Goal: Obtain resource: Download file/media

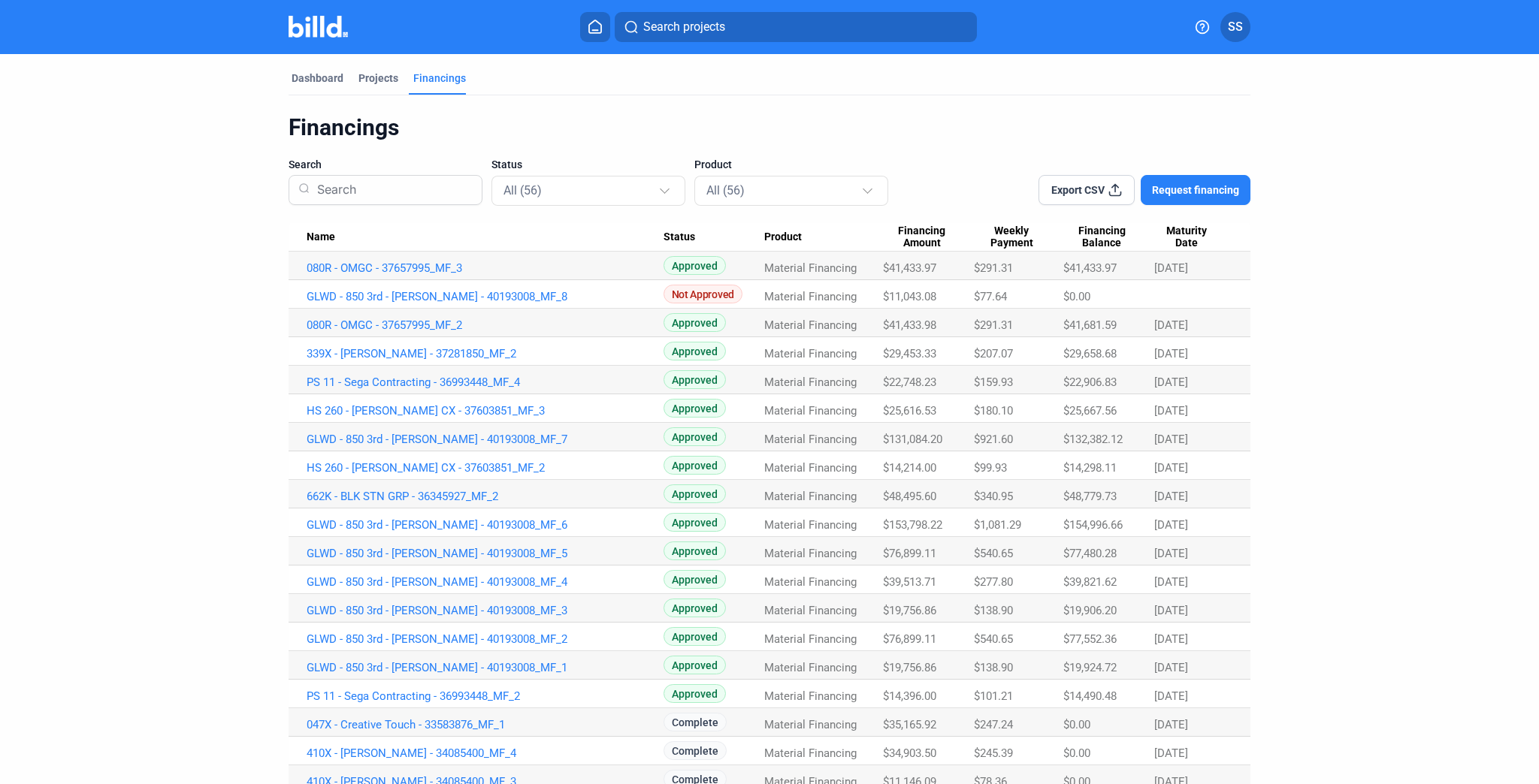
click at [907, 267] on span "$41,433.97" at bounding box center [909, 267] width 54 height 13
click at [908, 327] on span "$41,433.98" at bounding box center [909, 325] width 54 height 13
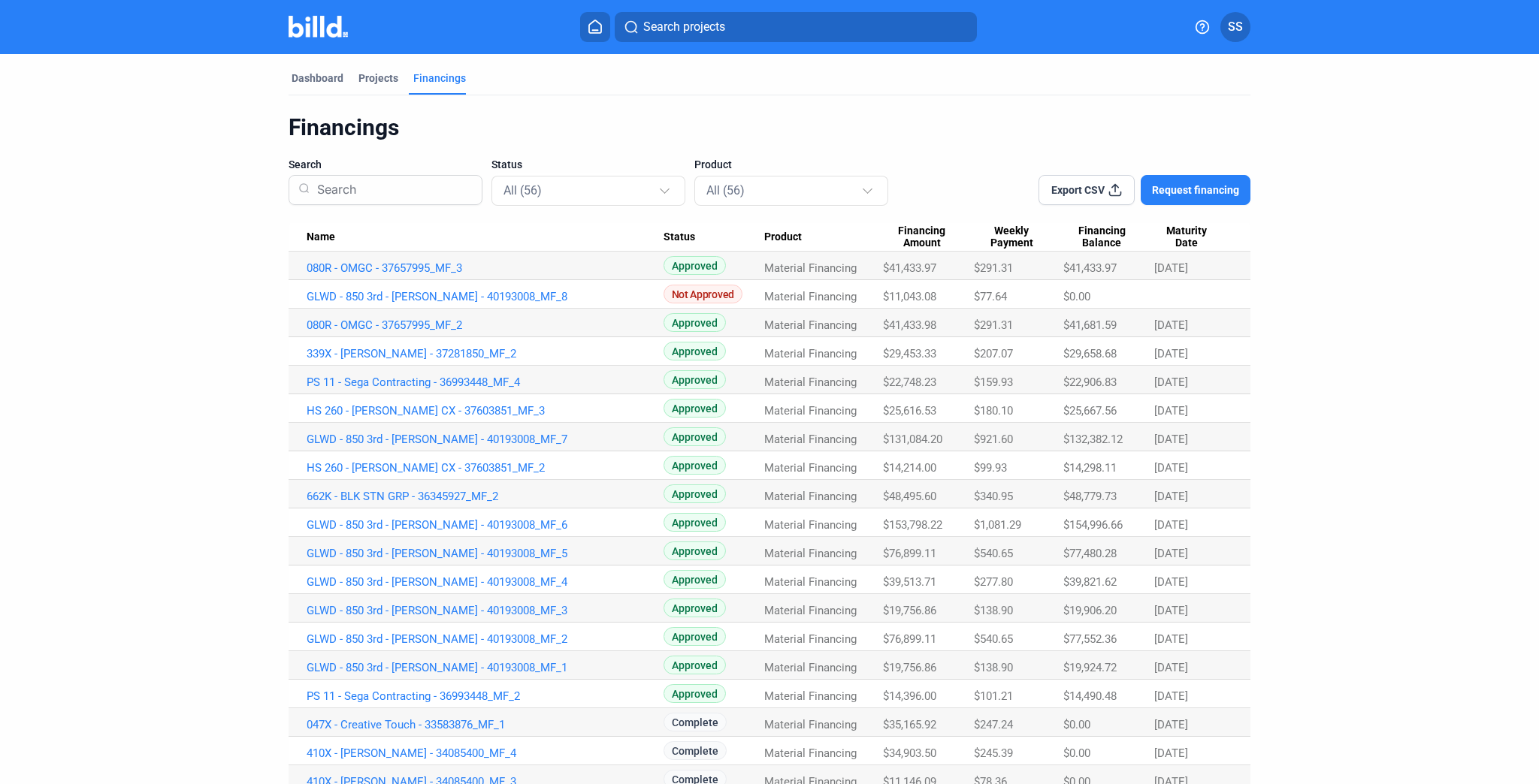
click at [908, 327] on span "$41,433.98" at bounding box center [909, 325] width 54 height 13
copy span "$41,433.98"
drag, startPoint x: 304, startPoint y: 325, endPoint x: 475, endPoint y: 323, distance: 171.0
click at [475, 323] on td "080R - OMGC - 37657995_MF_2" at bounding box center [476, 323] width 375 height 28
copy link "080R - OMGC - 37657995_MF_2"
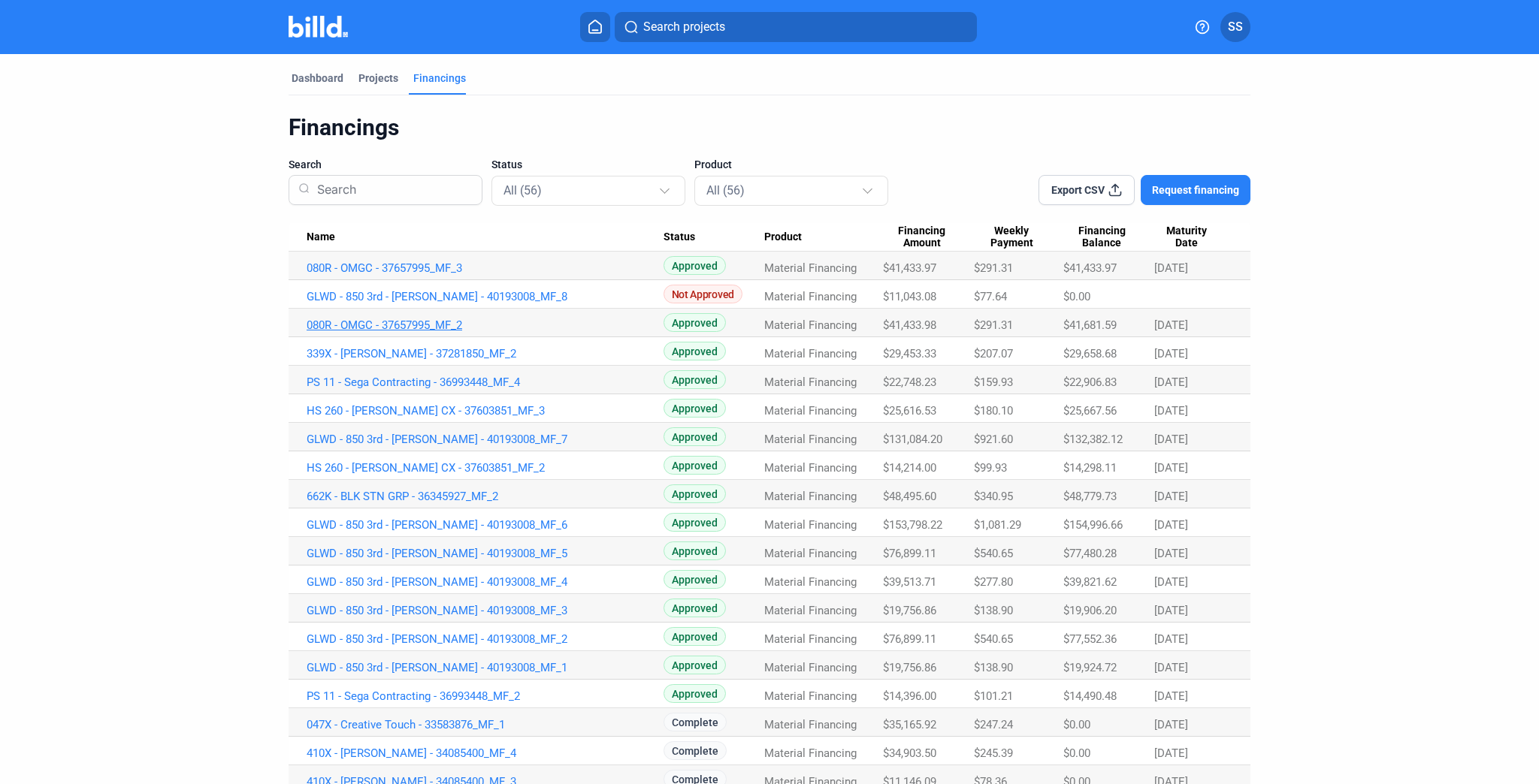
click at [424, 320] on link "080R - OMGC - 37657995_MF_2" at bounding box center [484, 325] width 357 height 13
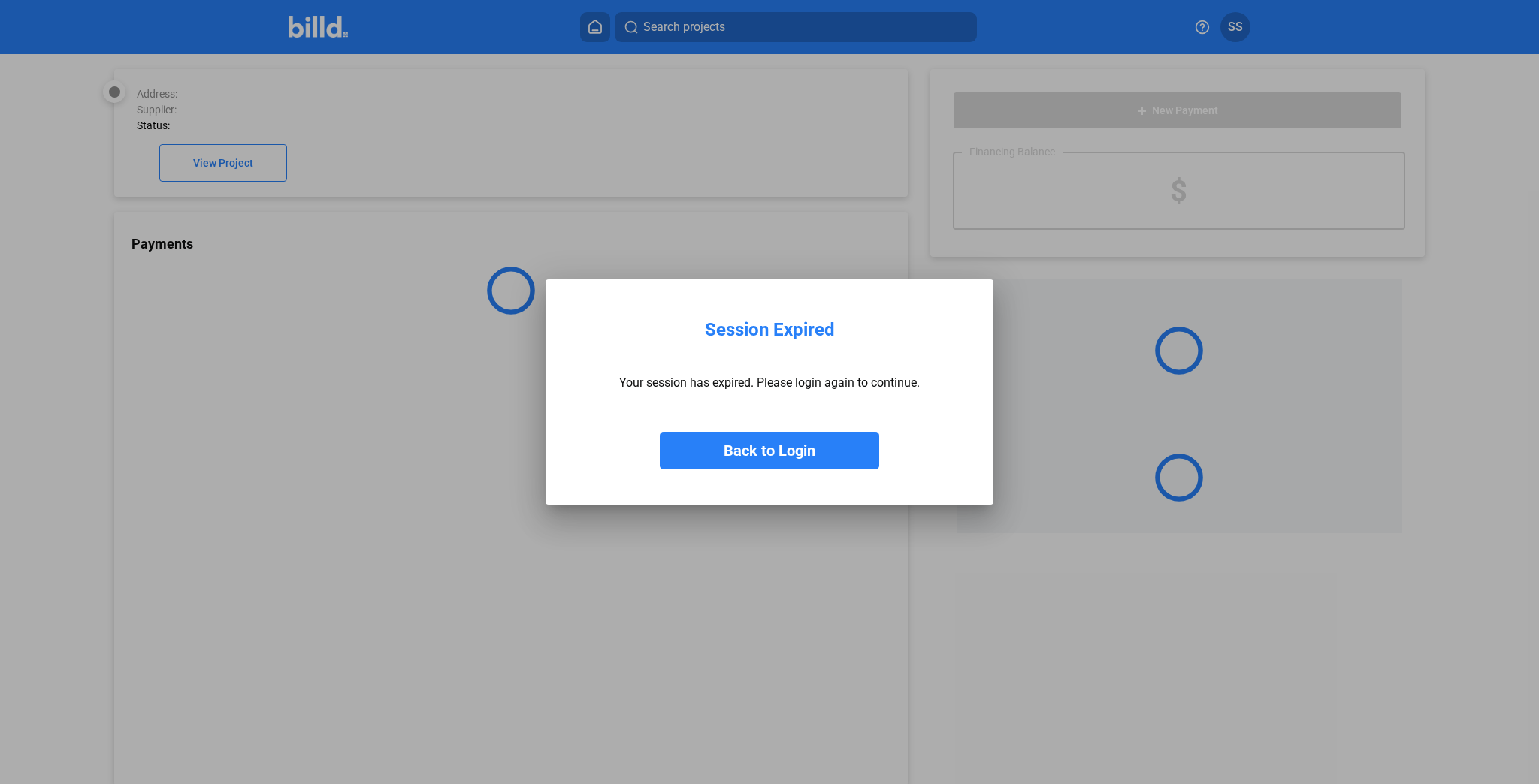
click at [779, 446] on button "Back to Login" at bounding box center [769, 451] width 219 height 38
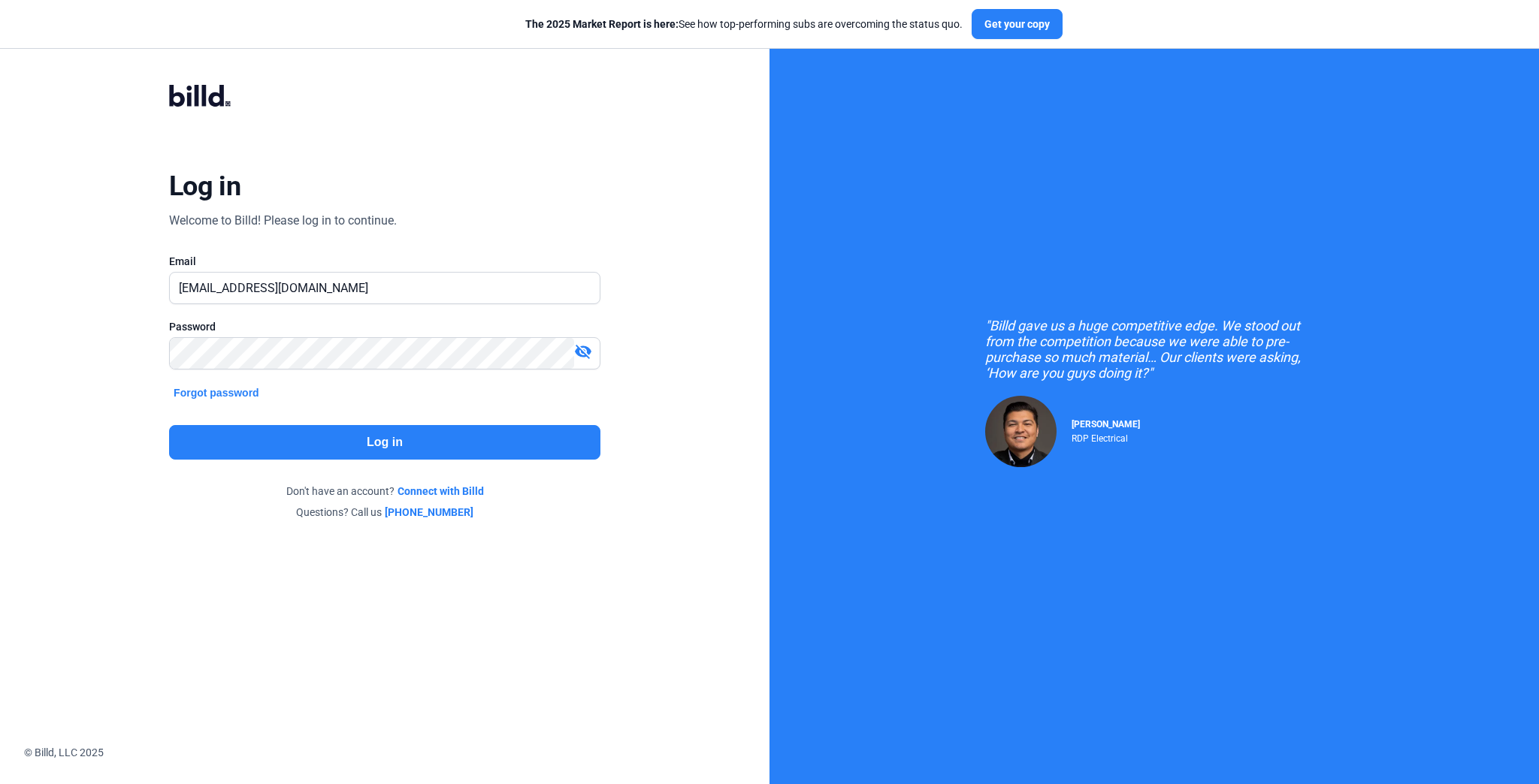
click at [444, 436] on button "Log in" at bounding box center [385, 442] width 431 height 34
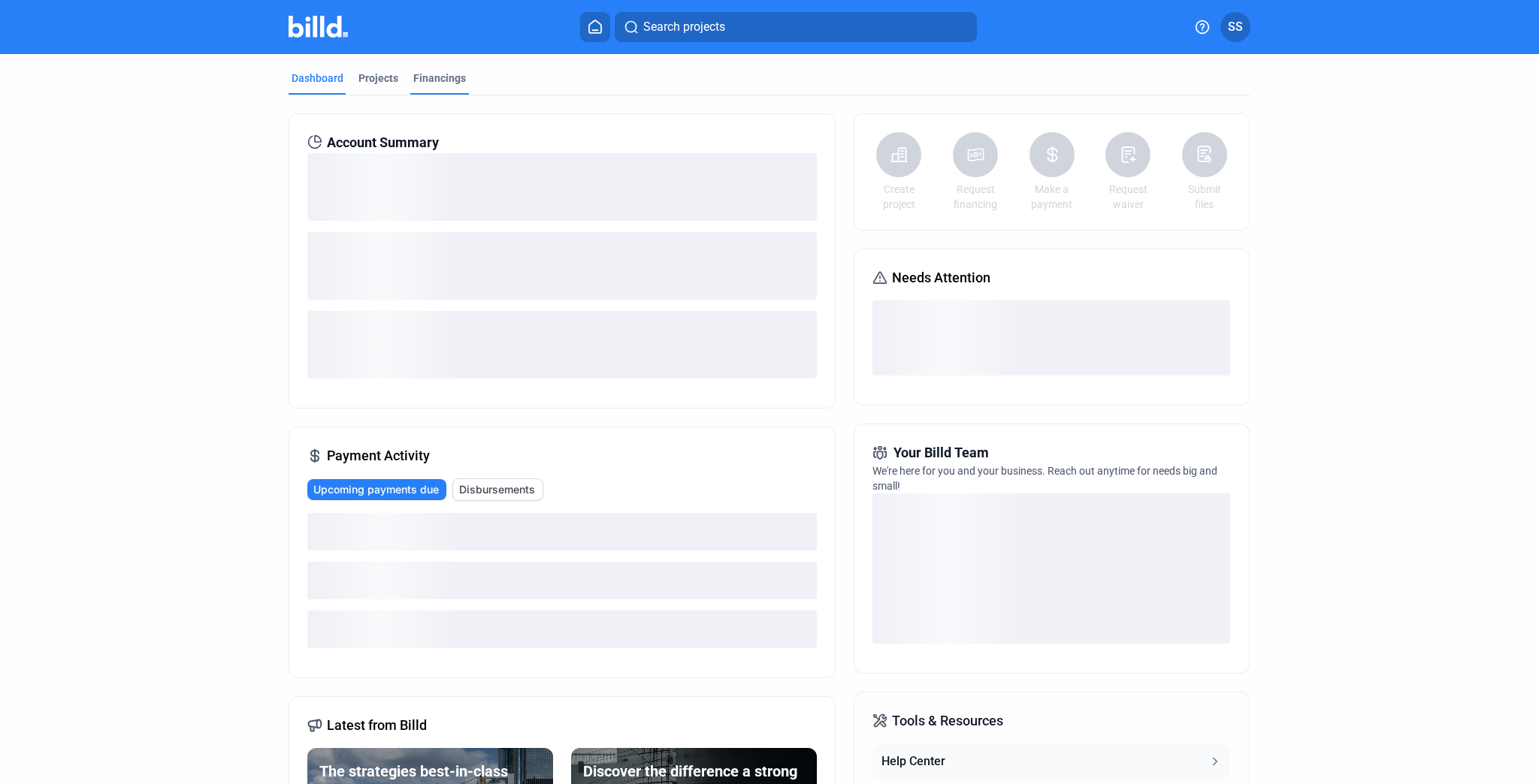
click at [417, 76] on div "Financings" at bounding box center [439, 77] width 53 height 15
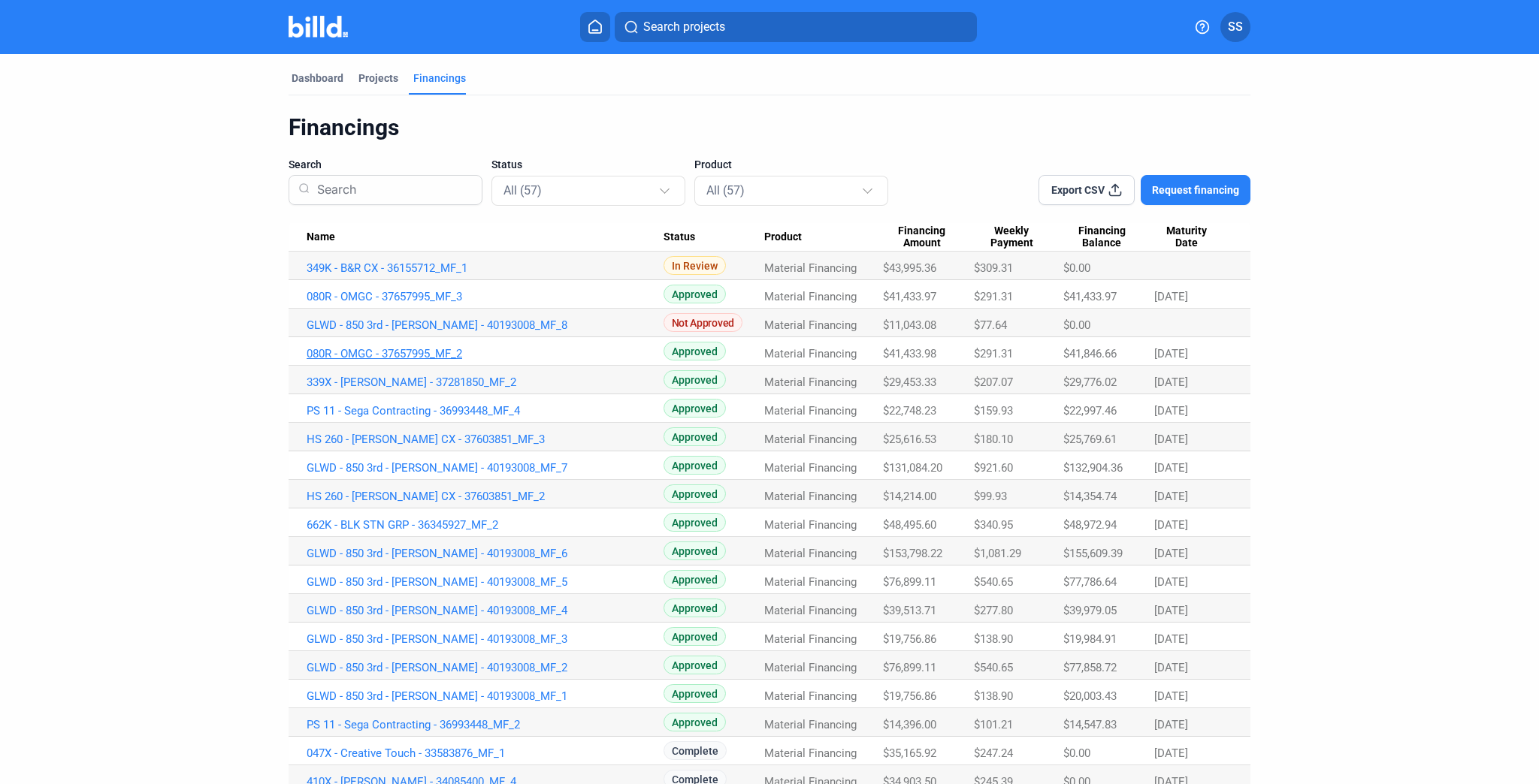
click at [408, 351] on link "080R - OMGC - 37657995_MF_2" at bounding box center [484, 353] width 357 height 13
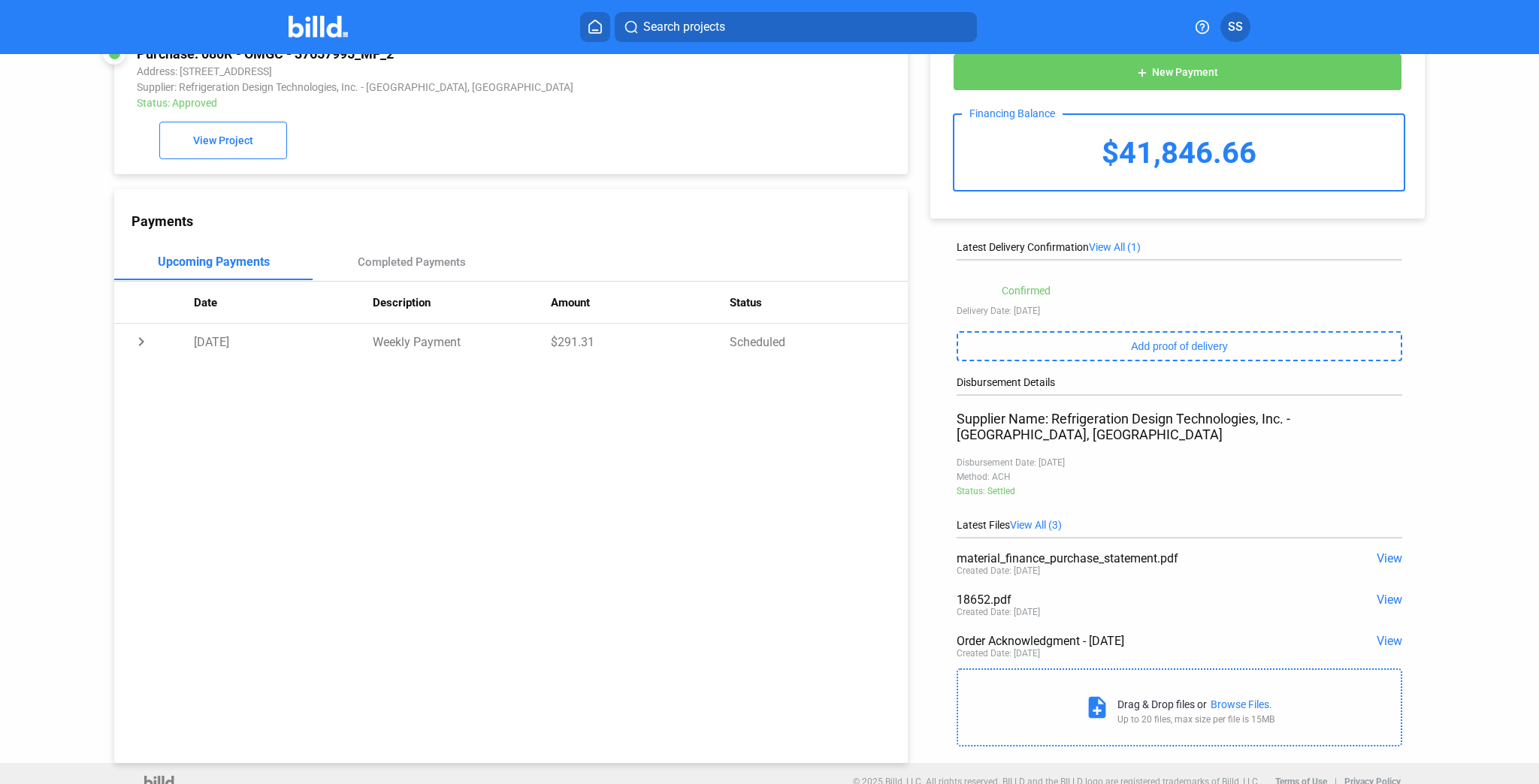
scroll to position [57, 0]
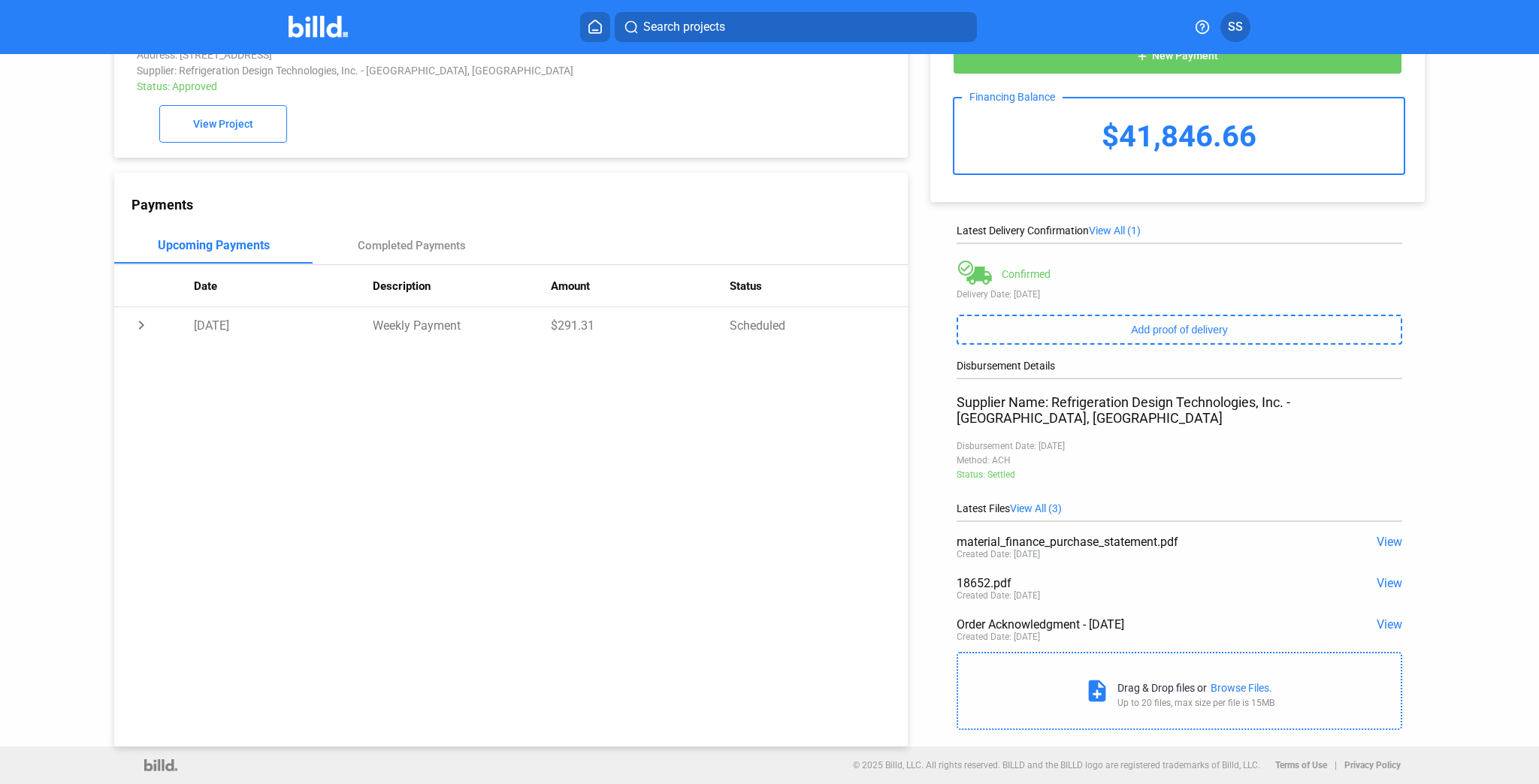
click at [1380, 576] on span "View" at bounding box center [1388, 583] width 26 height 14
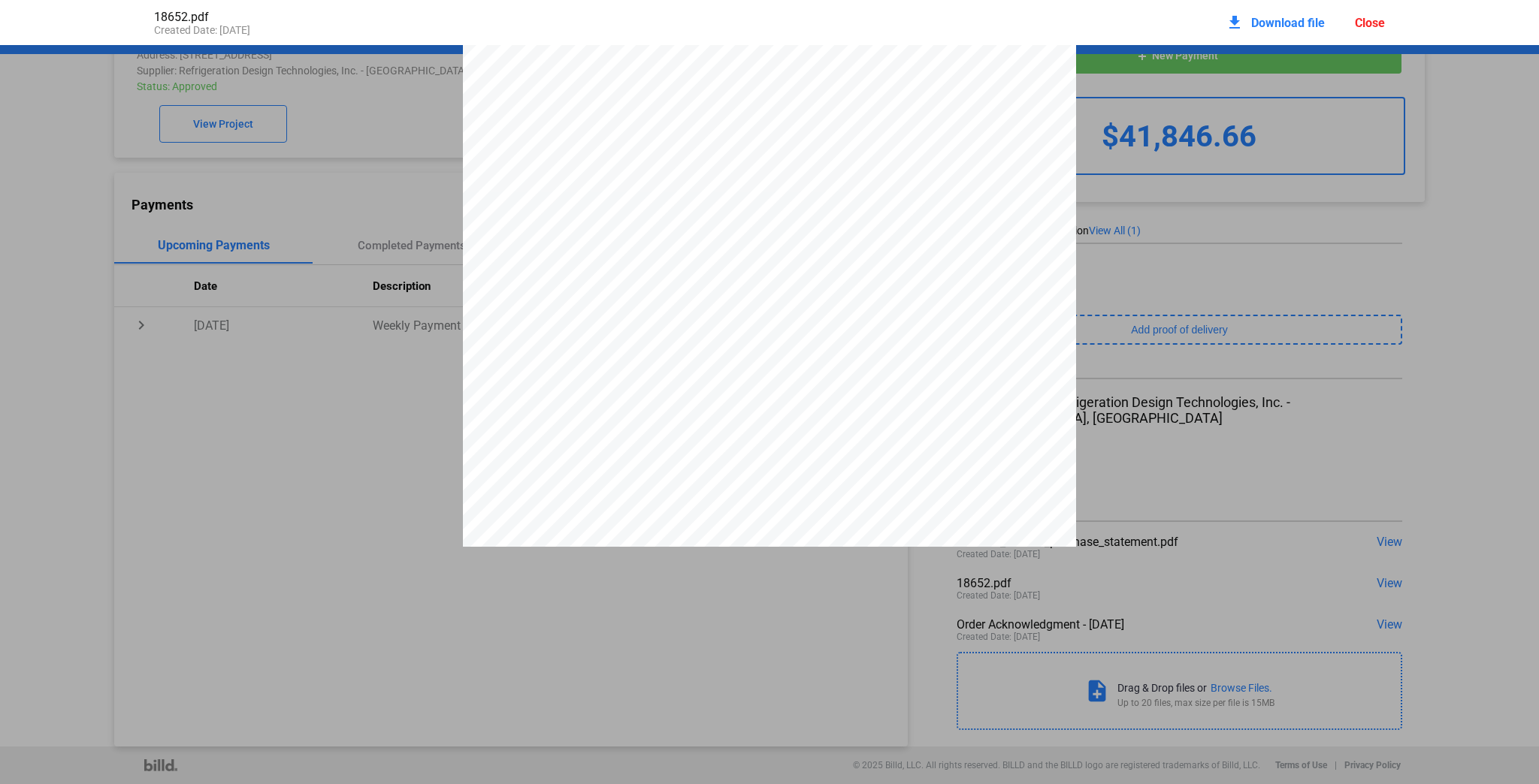
scroll to position [0, 0]
click at [1382, 224] on div "Refrigeration Design Technologies, Inc. PO Box 622 Waxahachie, TX 75168 USA 972…" at bounding box center [770, 442] width 1539 height 793
click at [345, 393] on div "Refrigeration Design Technologies, Inc. PO Box 622 Waxahachie, TX 75168 USA 972…" at bounding box center [770, 442] width 1539 height 793
click at [378, 246] on div "Refrigeration Design Technologies, Inc. PO Box 622 Waxahachie, TX 75168 USA 972…" at bounding box center [770, 442] width 1539 height 793
click at [402, 244] on div "Refrigeration Design Technologies, Inc. PO Box 622 Waxahachie, TX 75168 USA 972…" at bounding box center [770, 442] width 1539 height 793
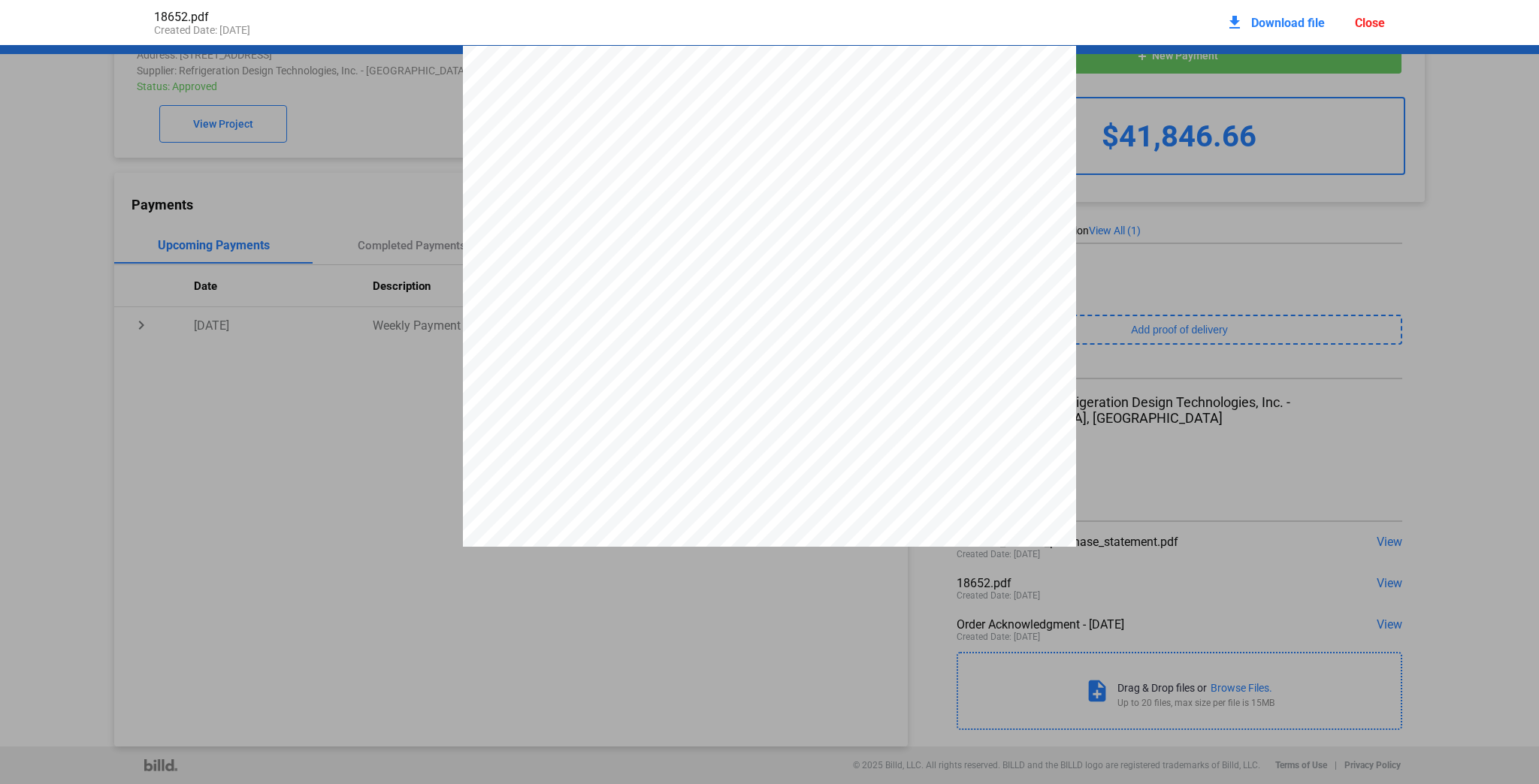
click at [1371, 19] on div "Close" at bounding box center [1370, 23] width 30 height 14
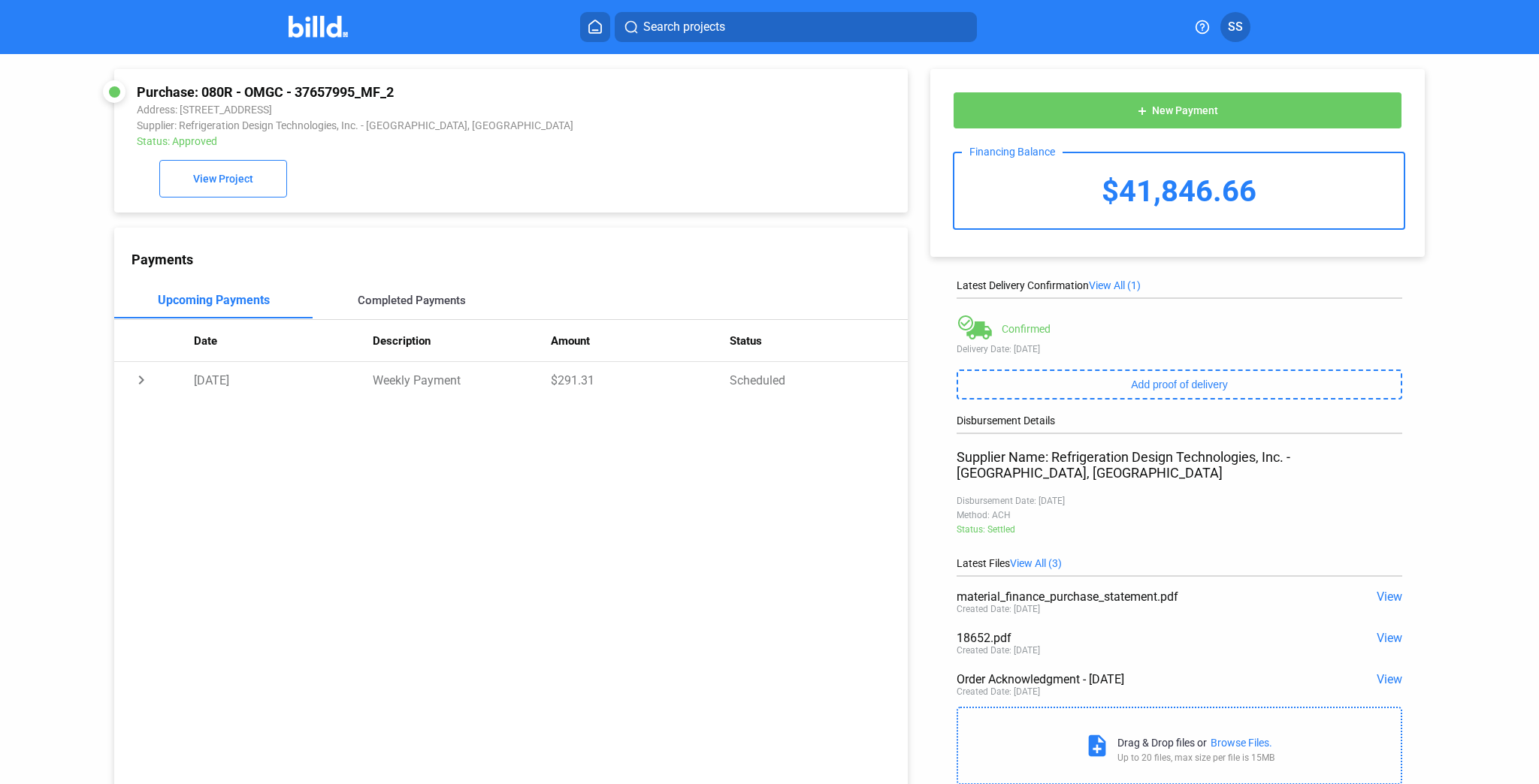
click at [394, 303] on div "Completed Payments" at bounding box center [411, 300] width 108 height 13
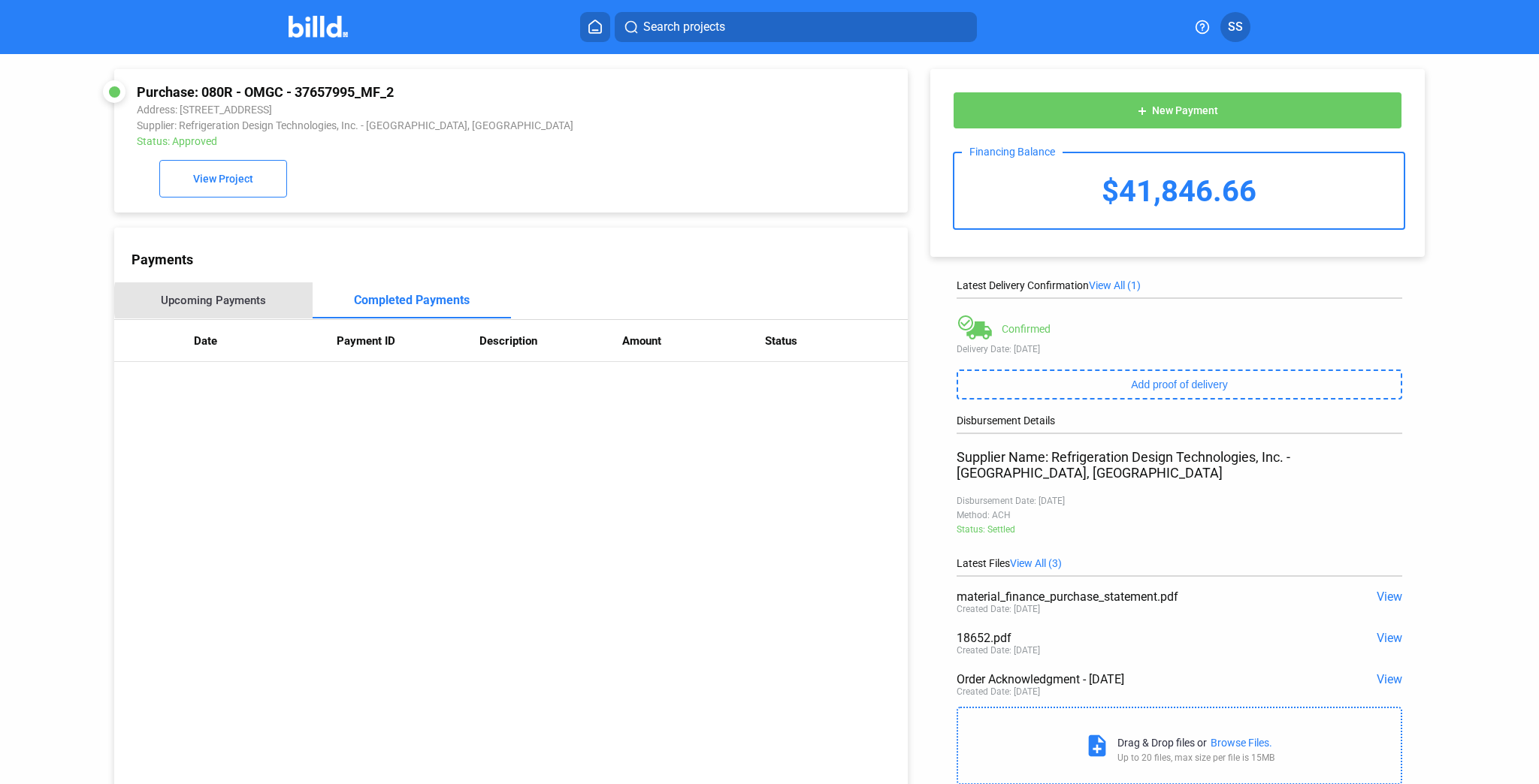
click at [234, 304] on div "Upcoming Payments" at bounding box center [213, 300] width 105 height 13
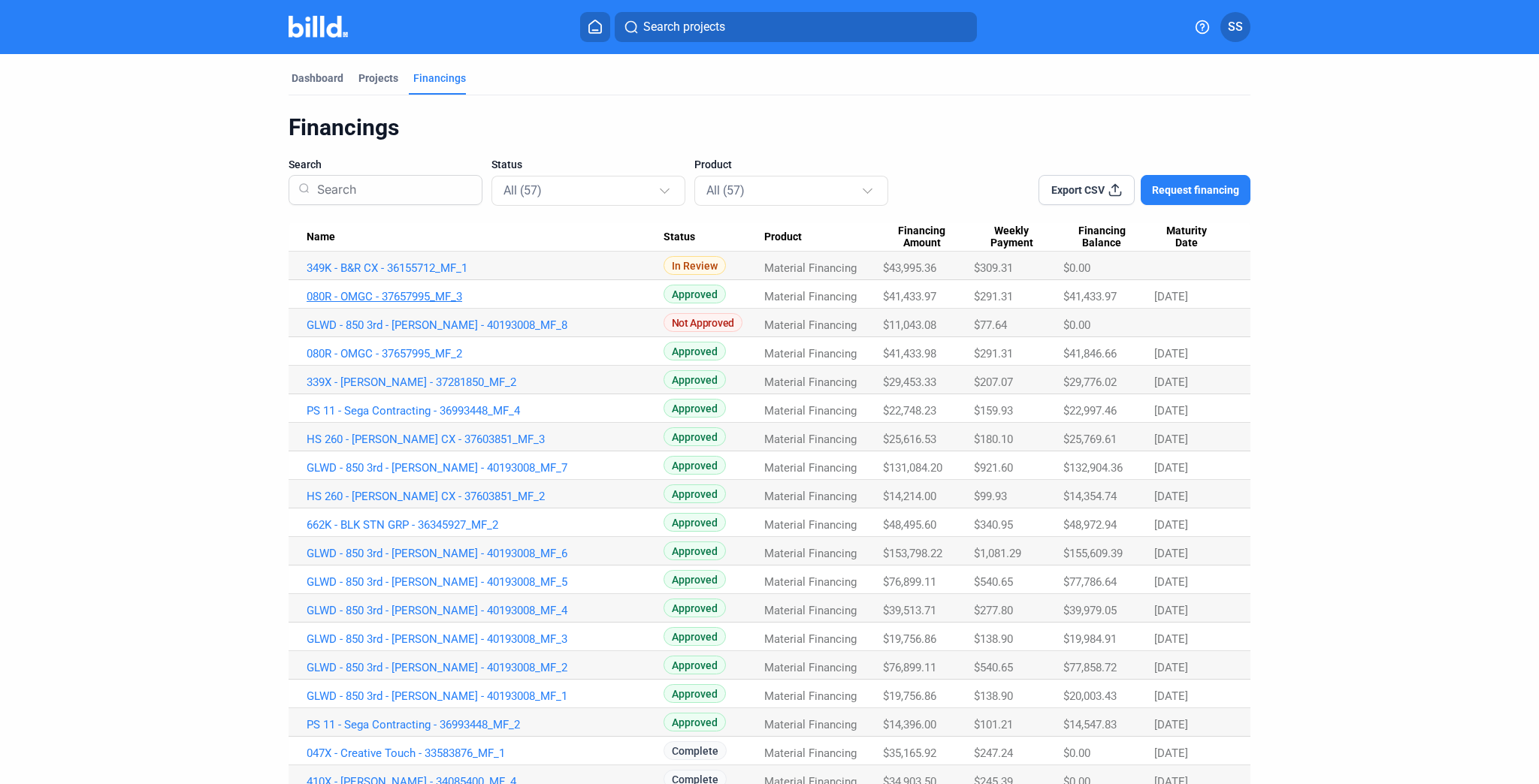
click at [413, 294] on link "080R - OMGC - 37657995_MF_3" at bounding box center [484, 296] width 357 height 13
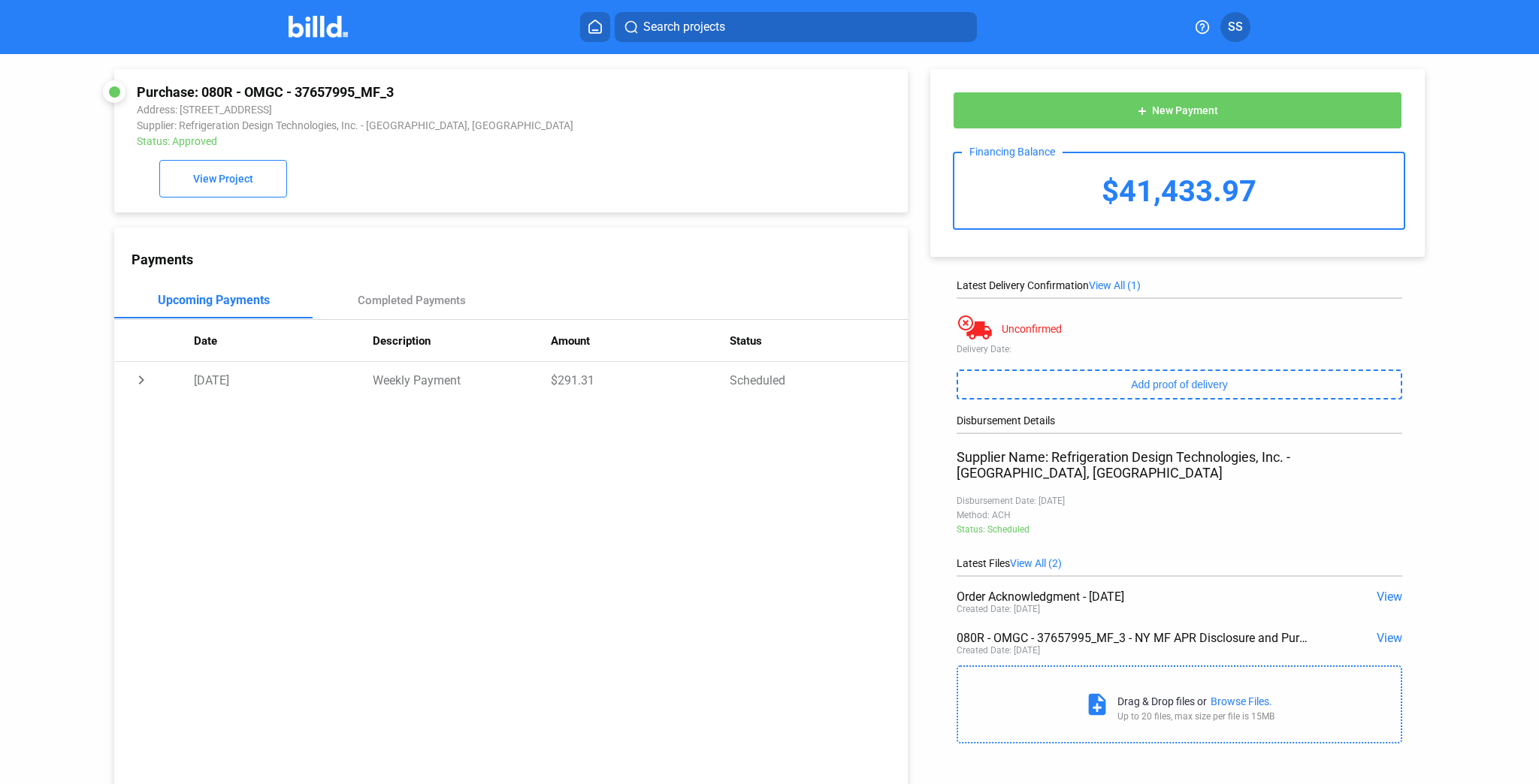
click at [1381, 631] on span "View" at bounding box center [1388, 638] width 26 height 14
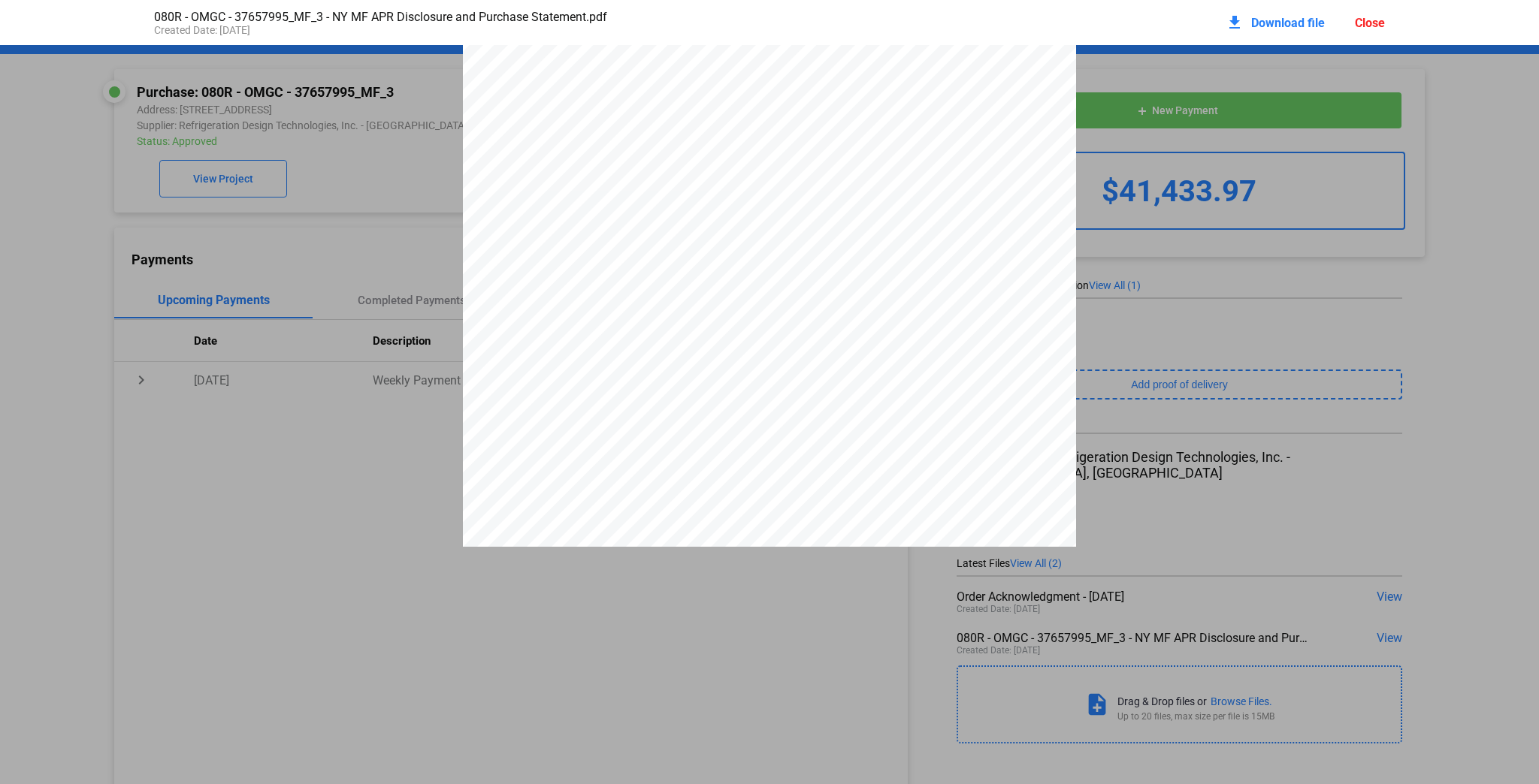
scroll to position [4010, 0]
click at [1367, 18] on div "Close" at bounding box center [1370, 23] width 30 height 14
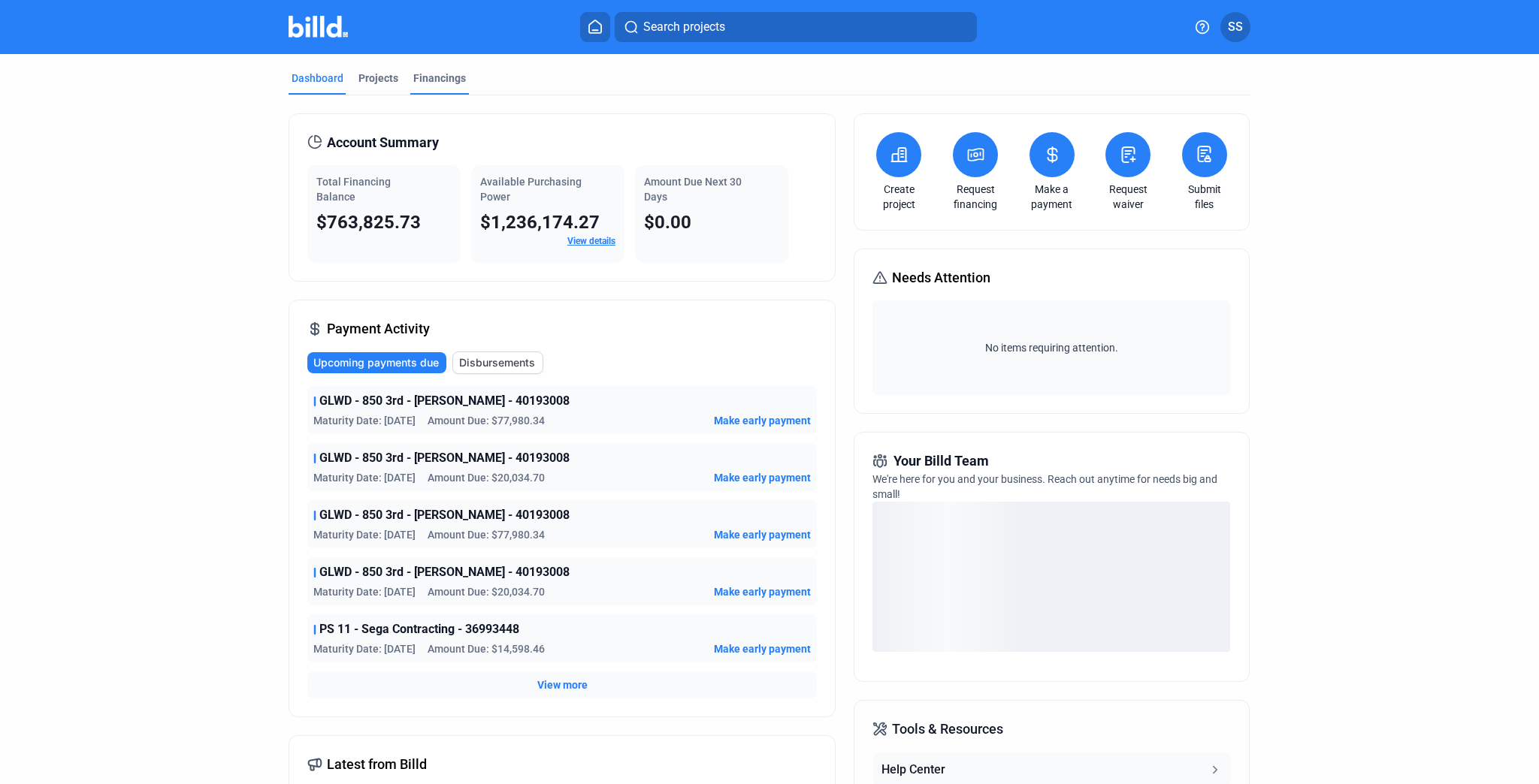
click at [442, 79] on div "Financings" at bounding box center [439, 77] width 53 height 15
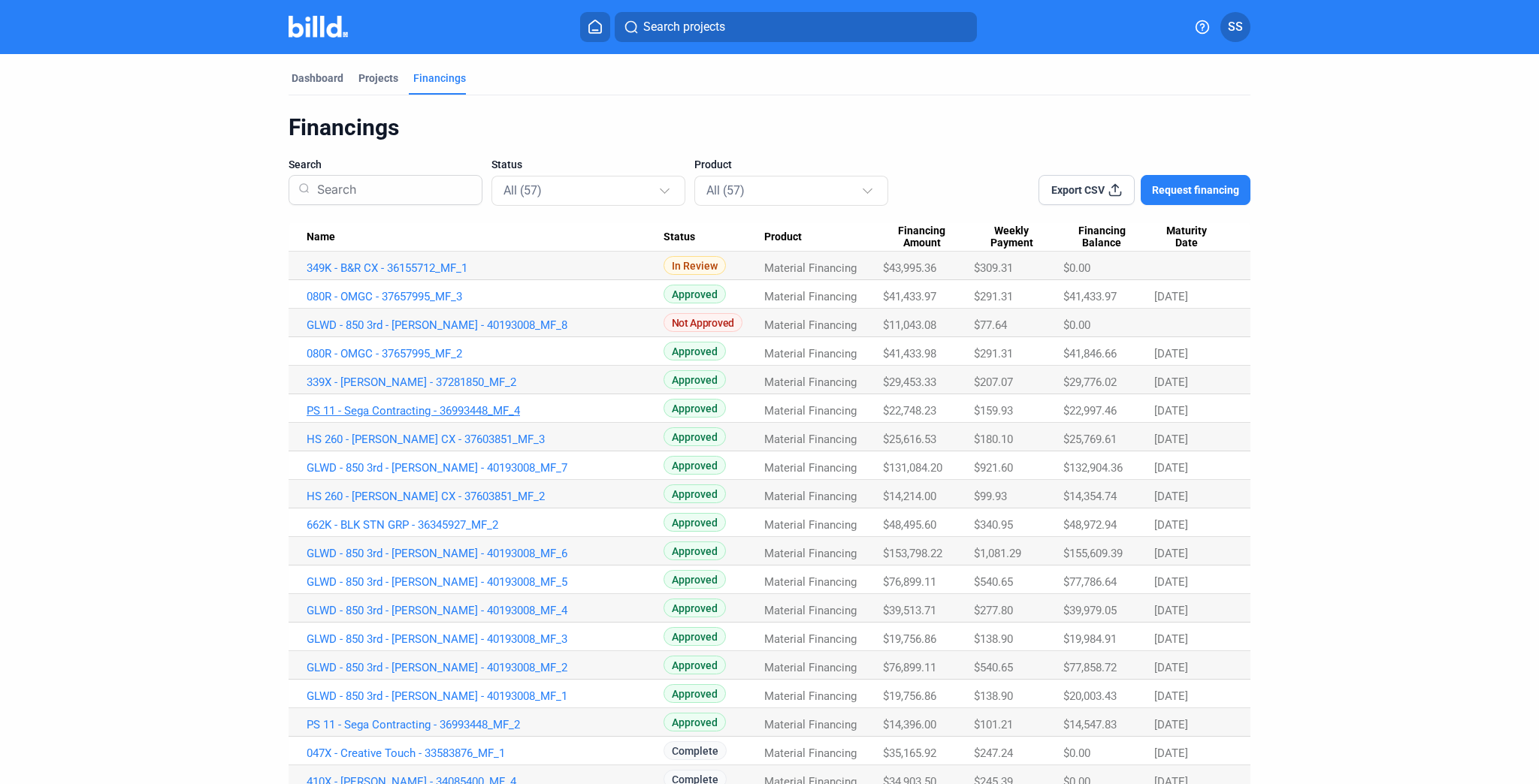
click at [456, 407] on link "PS 11 - Sega Contracting - 36993448_MF_4" at bounding box center [484, 410] width 357 height 13
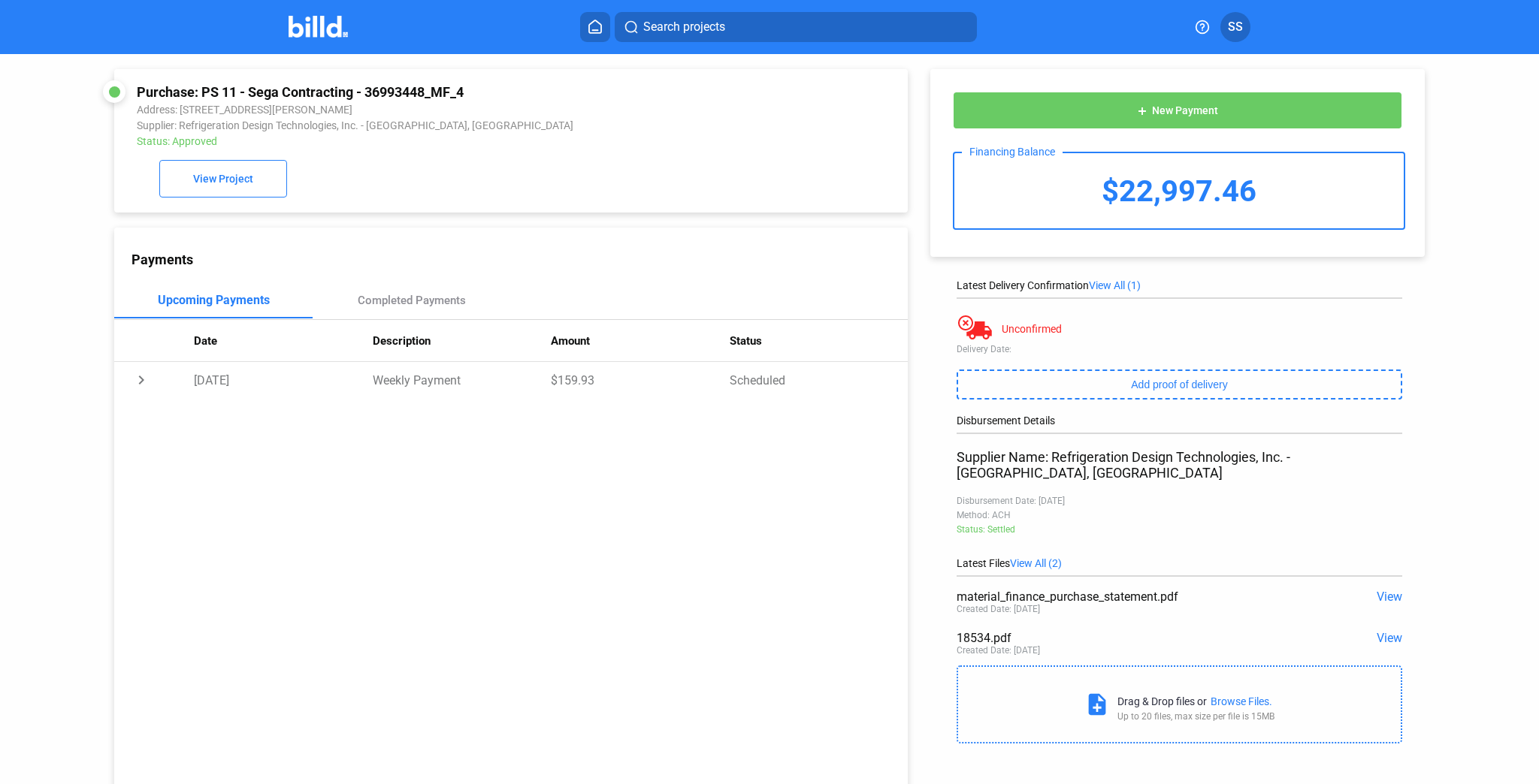
click at [1386, 631] on span "View" at bounding box center [1388, 638] width 26 height 14
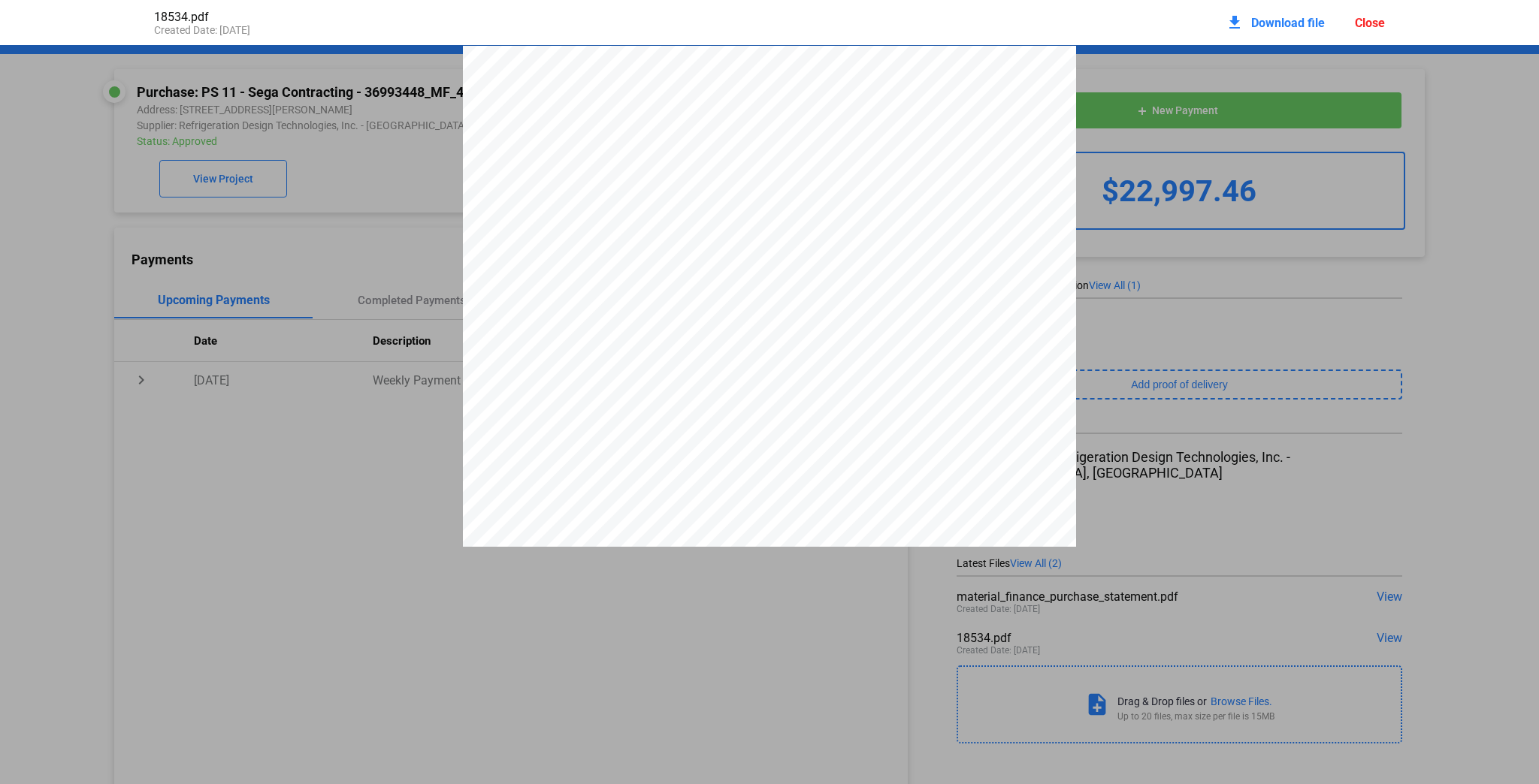
scroll to position [8, 0]
click at [592, 289] on span "NYCSCA X011 Revision 2" at bounding box center [640, 283] width 109 height 10
drag, startPoint x: 592, startPoint y: 289, endPoint x: 604, endPoint y: 290, distance: 12.0
click at [592, 289] on span "NYCSCA X011 Revision 2" at bounding box center [640, 283] width 109 height 10
click at [379, 169] on div "Refrigeration Design Technologies, Inc. [STREET_ADDRESS] [PHONE_NUMBER] Phone: …" at bounding box center [770, 435] width 1539 height 793
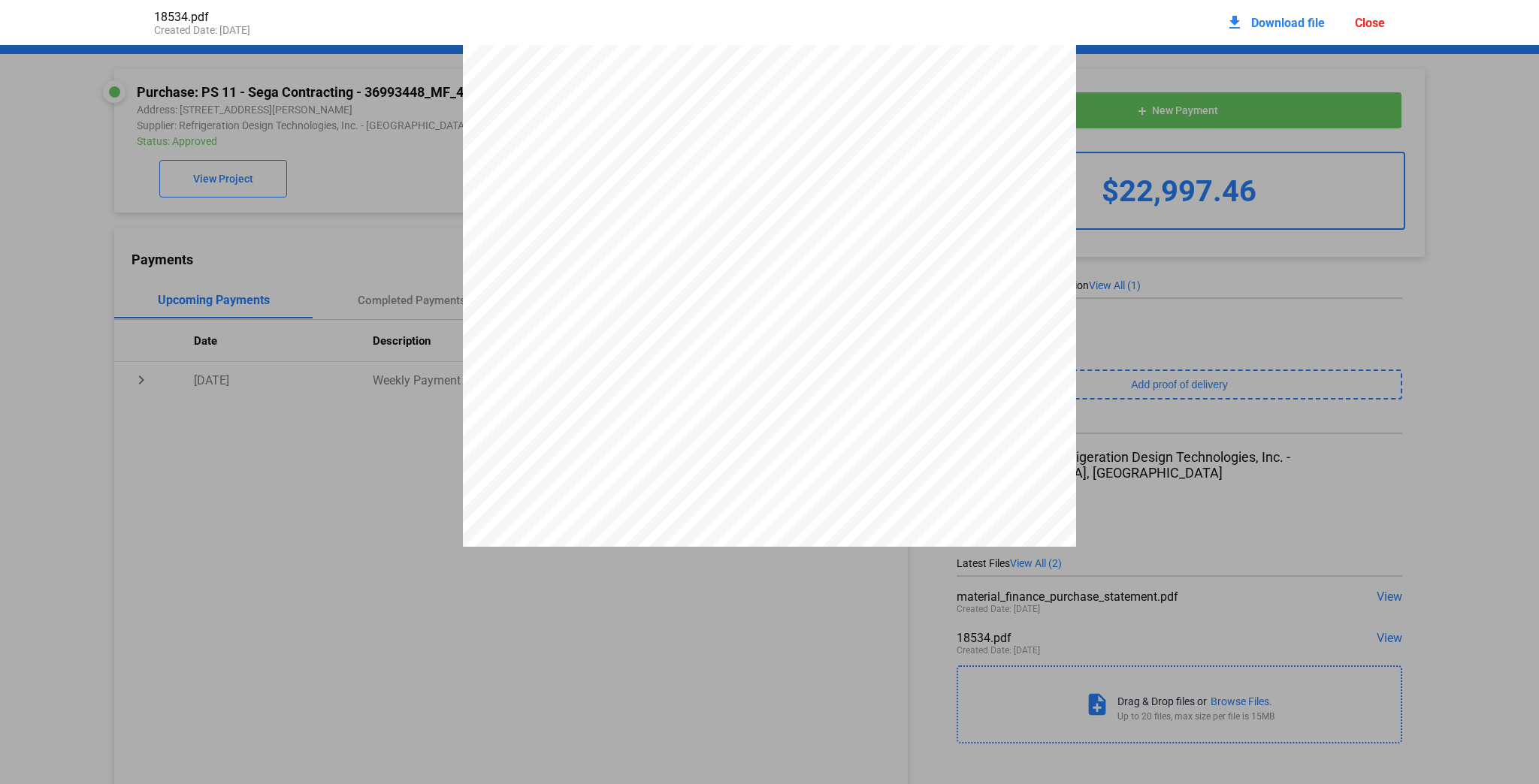
click at [385, 162] on div "Refrigeration Design Technologies, Inc. [STREET_ADDRESS] [PHONE_NUMBER] Phone: …" at bounding box center [770, 435] width 1539 height 793
click at [1378, 21] on div "Close" at bounding box center [1370, 23] width 30 height 14
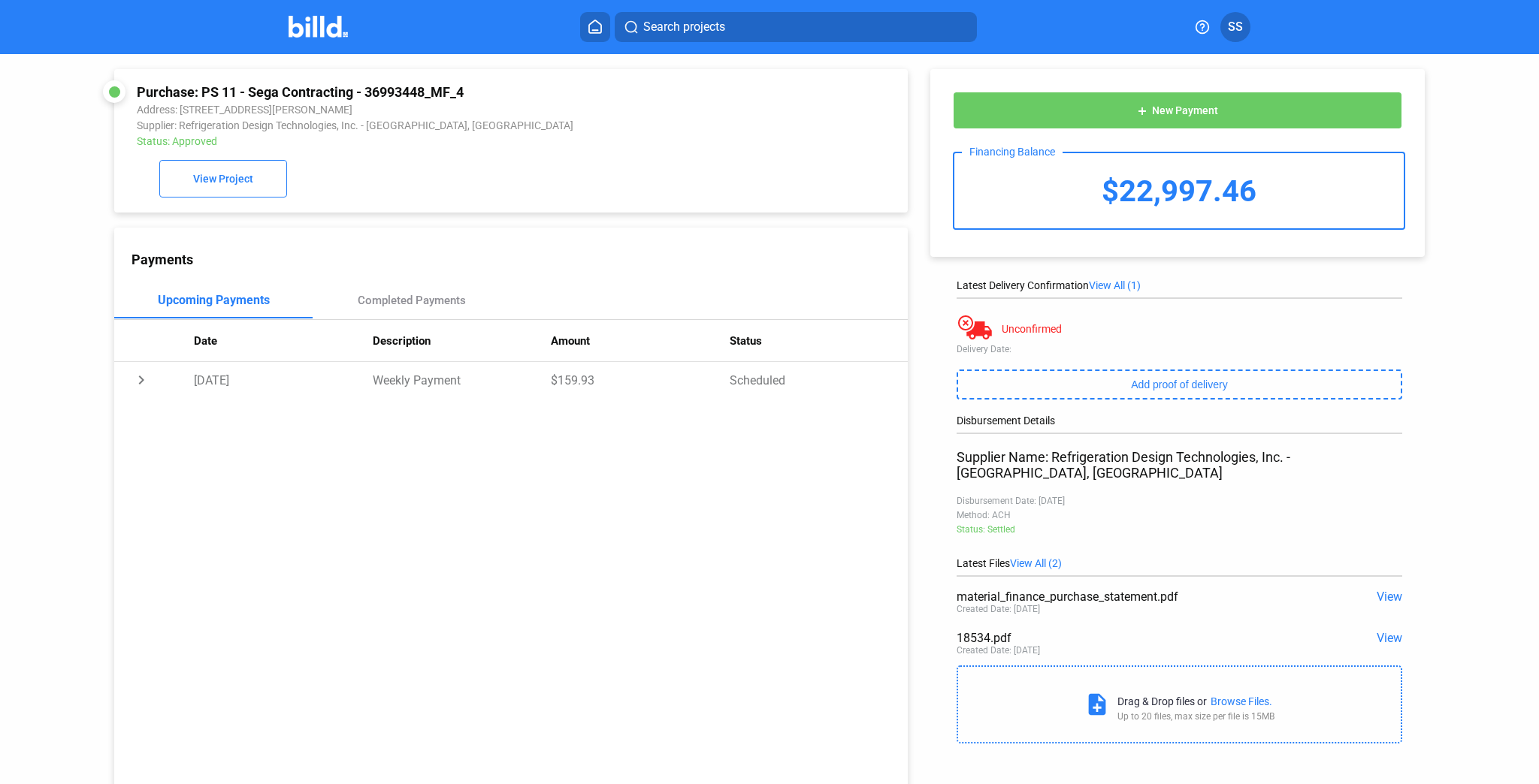
drag, startPoint x: 200, startPoint y: 90, endPoint x: 488, endPoint y: 87, distance: 288.0
click at [488, 87] on div "Purchase: PS 11 - Sega Contracting - 36993448_MF_4" at bounding box center [436, 92] width 599 height 16
copy div "PS 11 - Sega Contracting - 36993448_MF_4"
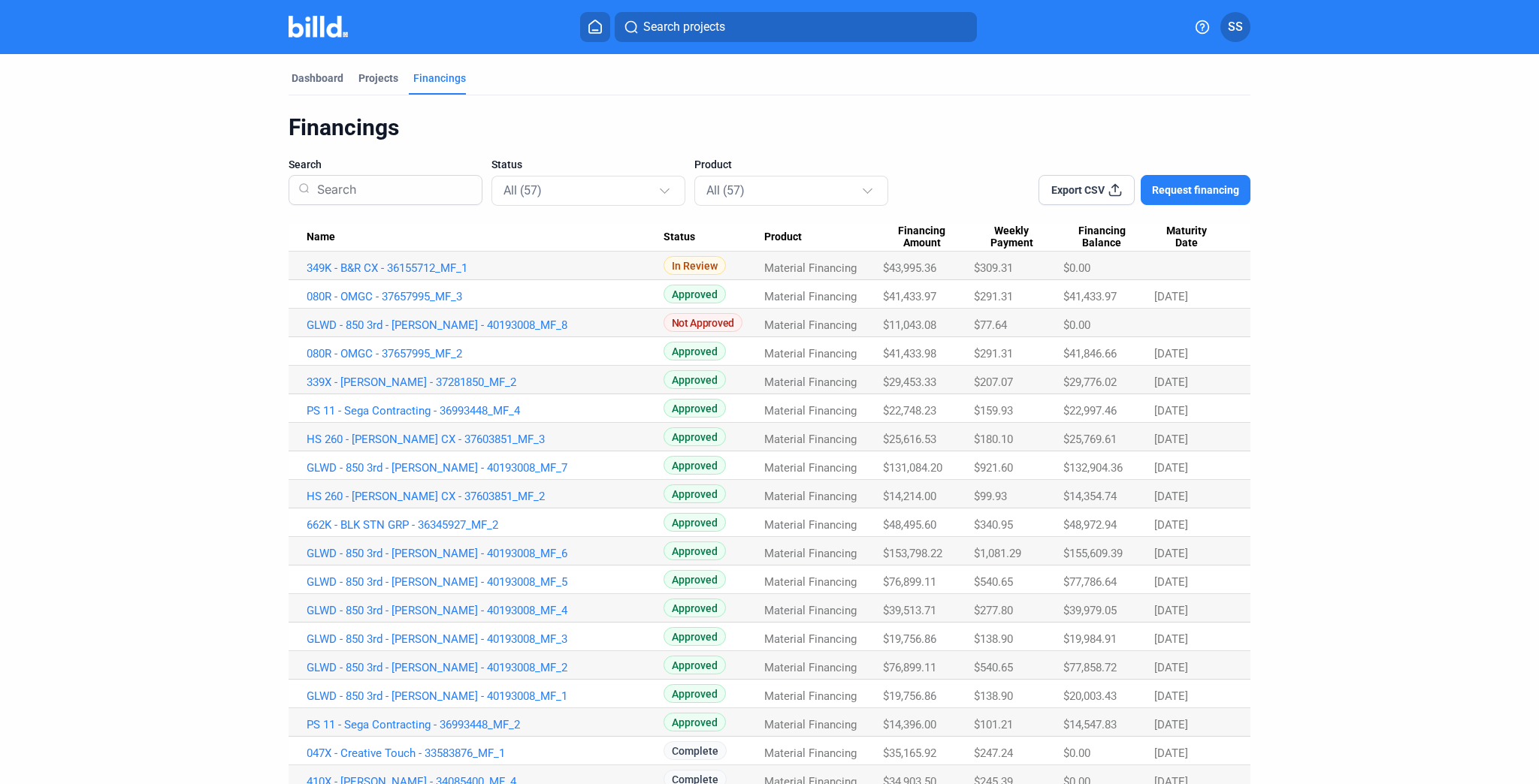
click at [907, 410] on span "$22,748.23" at bounding box center [909, 410] width 54 height 13
click at [906, 410] on span "$22,748.23" at bounding box center [909, 410] width 54 height 13
copy span "$22,748.23"
drag, startPoint x: 295, startPoint y: 436, endPoint x: 541, endPoint y: 444, distance: 246.1
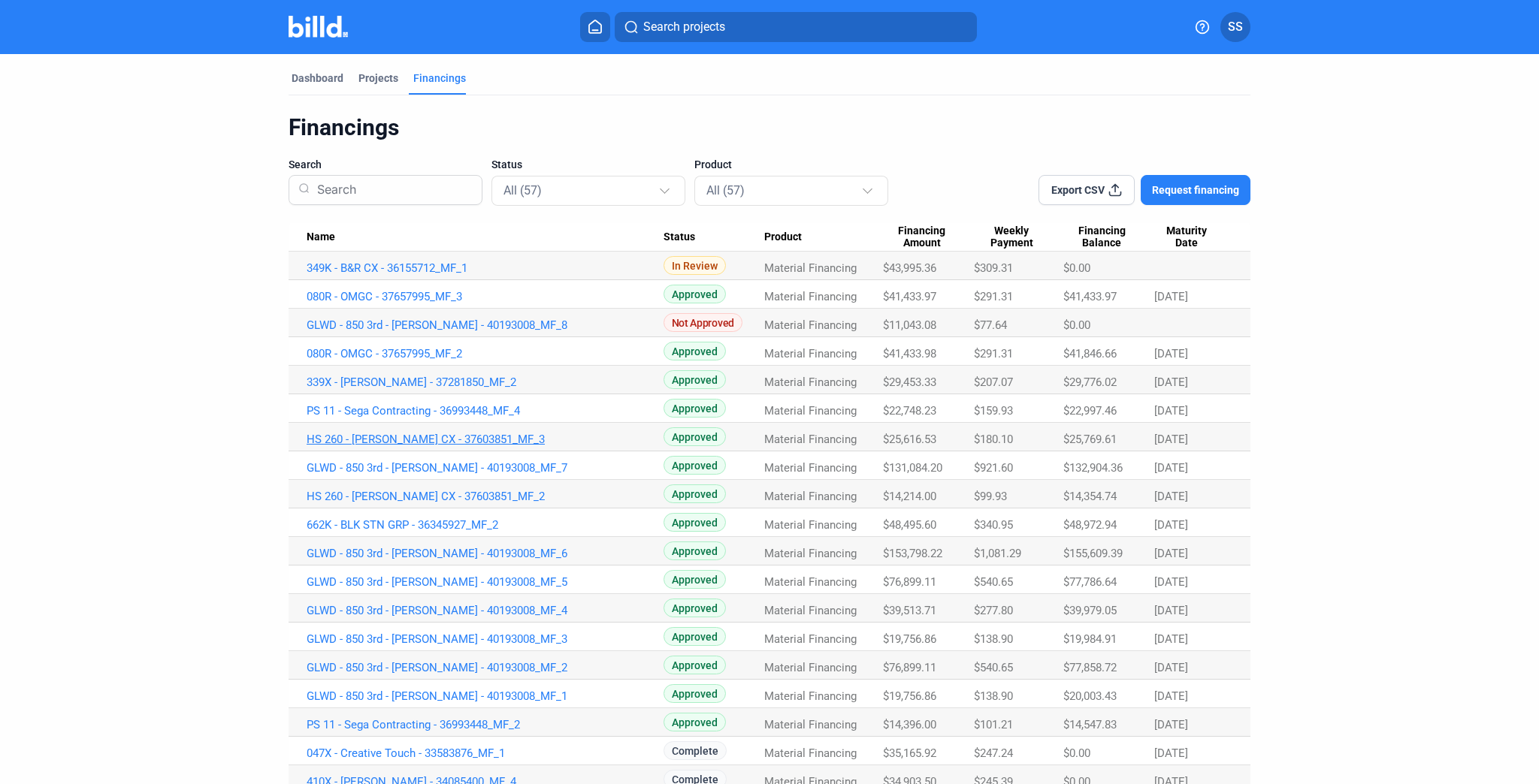
click at [541, 444] on td "HS 260 - [PERSON_NAME] CX - 37603851_MF_3" at bounding box center [476, 436] width 375 height 28
copy link "HS 260 - [PERSON_NAME] CX - 37603851_MF_3"
click at [910, 444] on span "$25,616.53" at bounding box center [909, 439] width 54 height 13
click at [910, 443] on span "$25,616.53" at bounding box center [909, 439] width 54 height 13
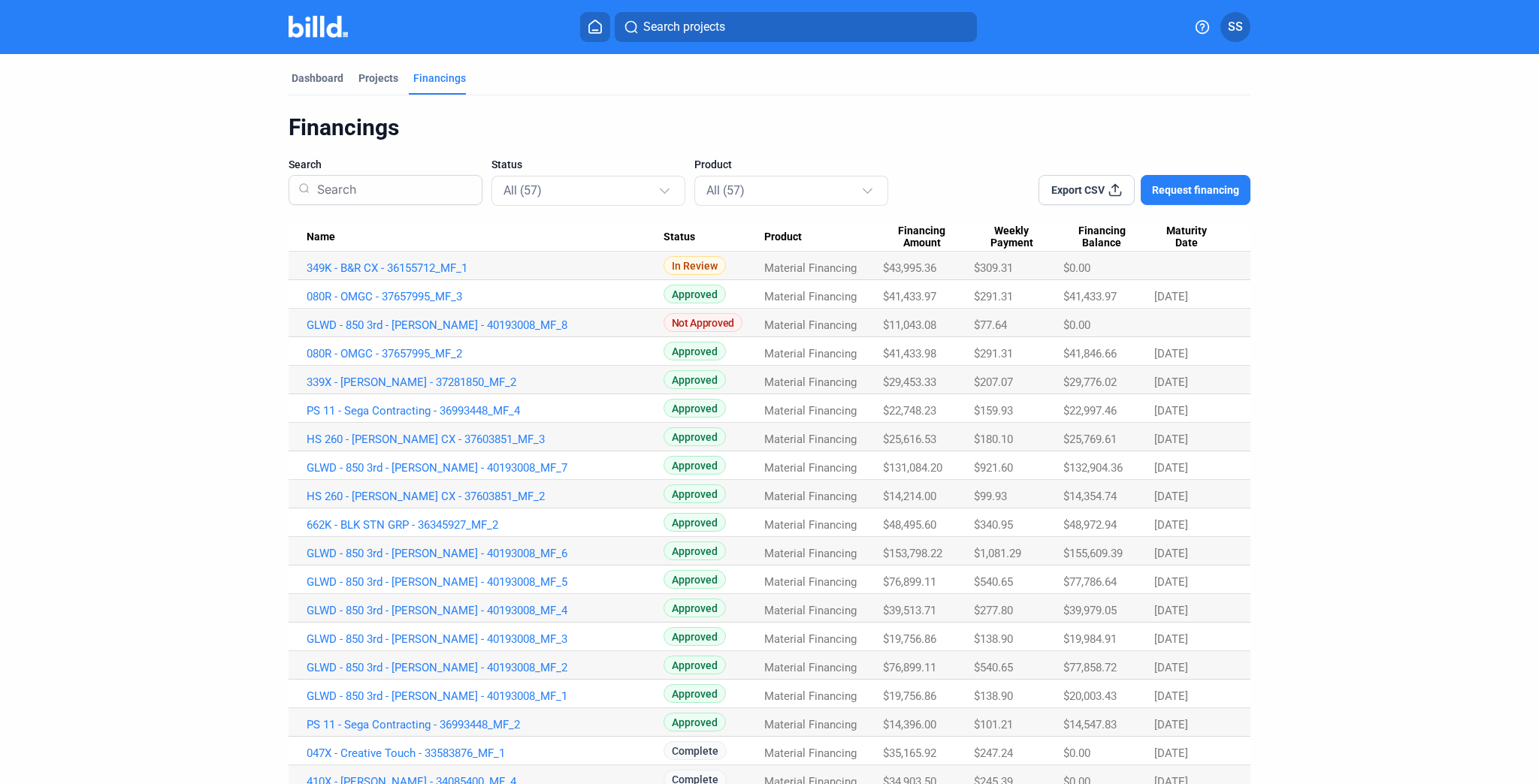
copy span "25,616.53"
click at [487, 608] on link "GLWD - 850 3rd - [PERSON_NAME] - 40193008_MF_4" at bounding box center [484, 610] width 357 height 13
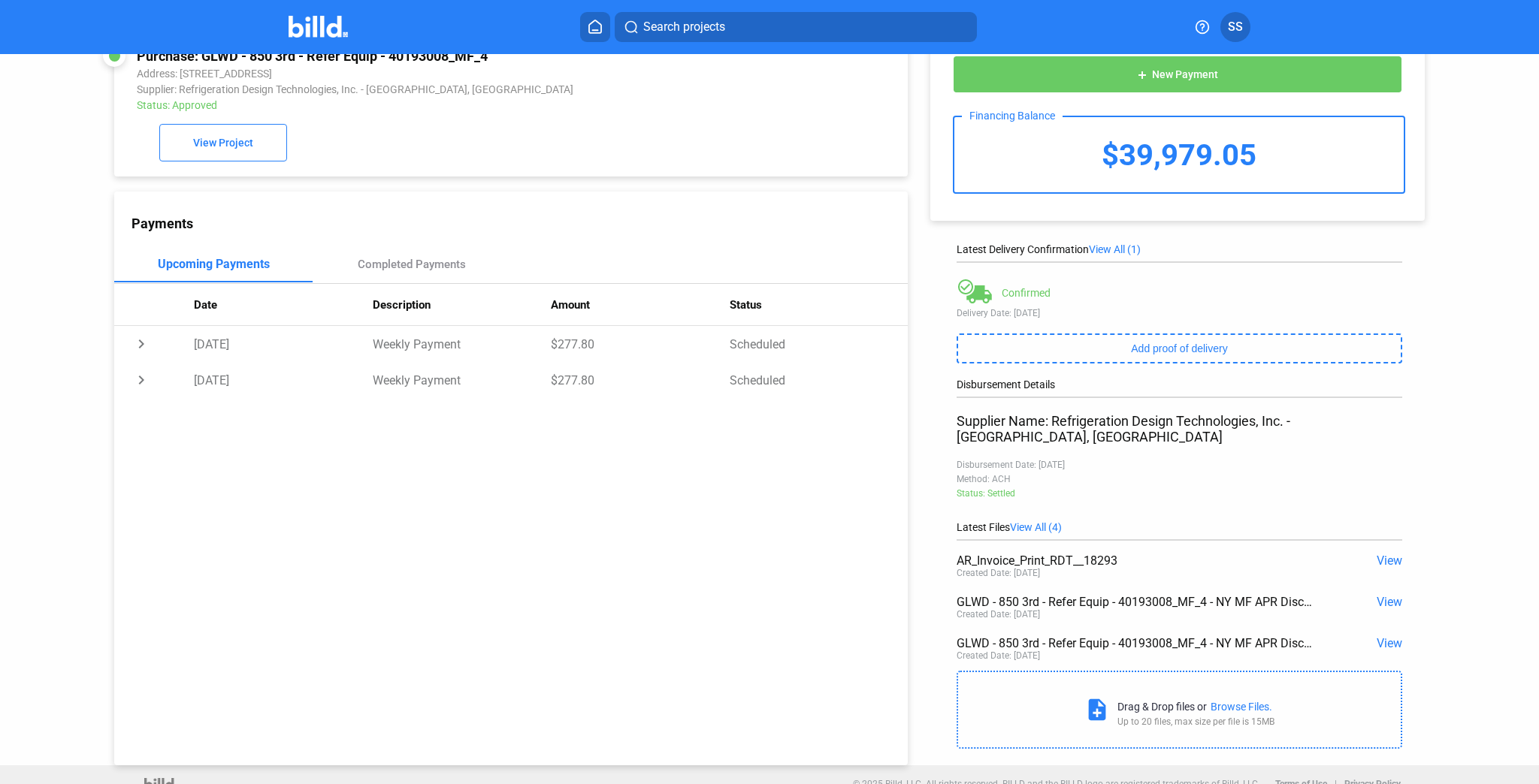
scroll to position [57, 0]
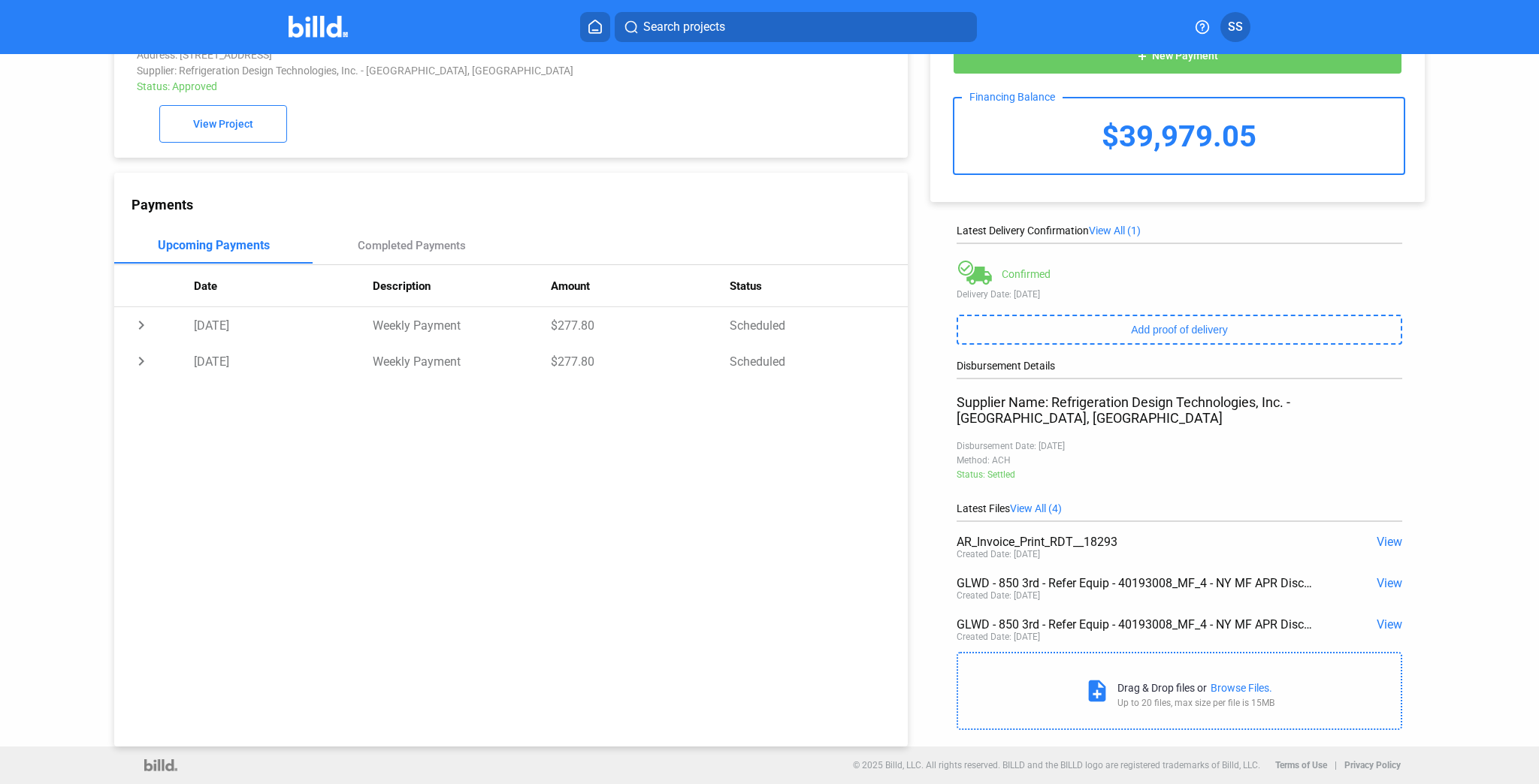
click at [1379, 535] on span "View" at bounding box center [1388, 542] width 26 height 14
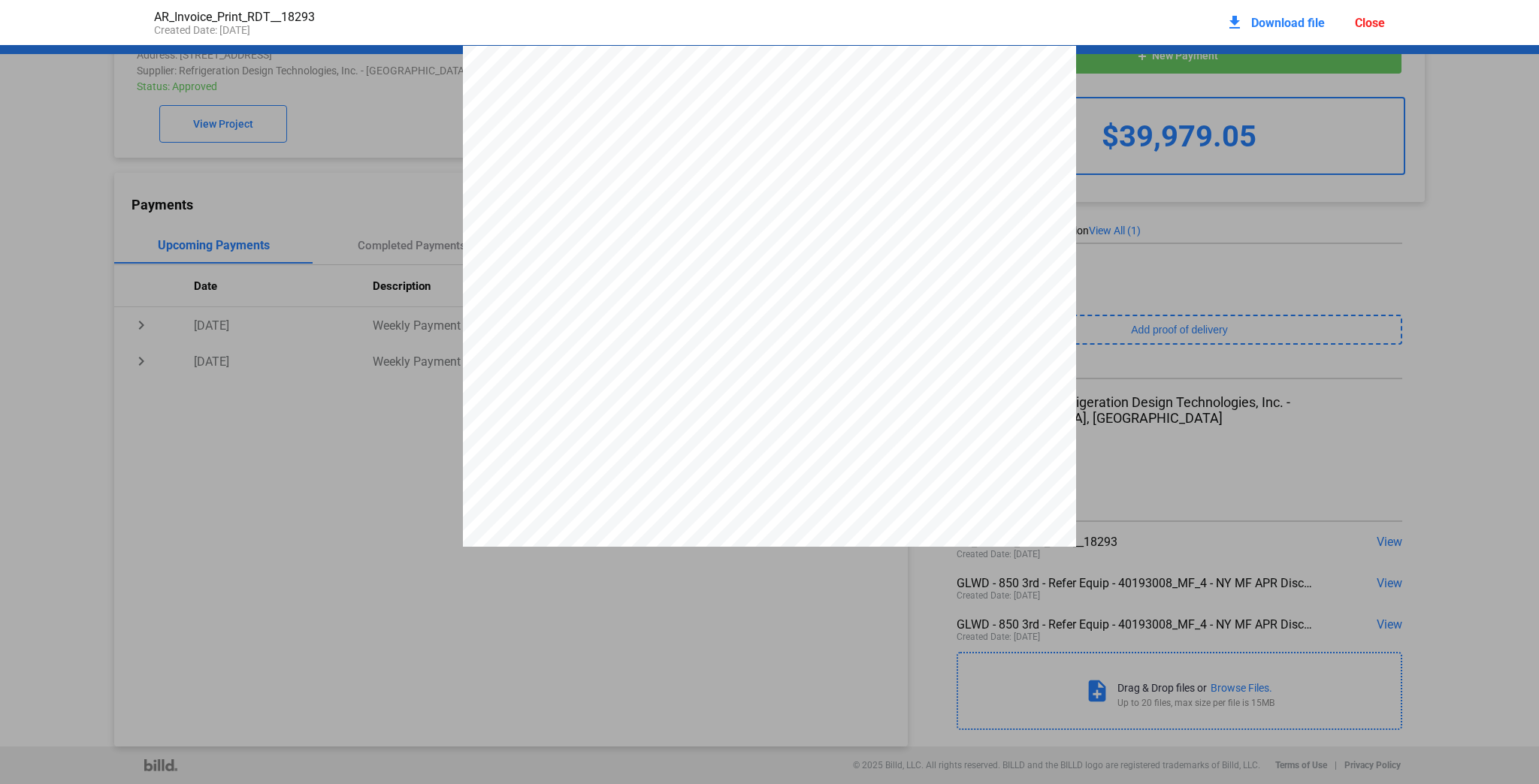
scroll to position [8, 0]
click at [1336, 267] on div "Refrigeration Design Technologies, Inc. [STREET_ADDRESS] [PHONE_NUMBER] Phone: …" at bounding box center [770, 435] width 1539 height 793
click at [1365, 19] on div "Close" at bounding box center [1370, 23] width 30 height 14
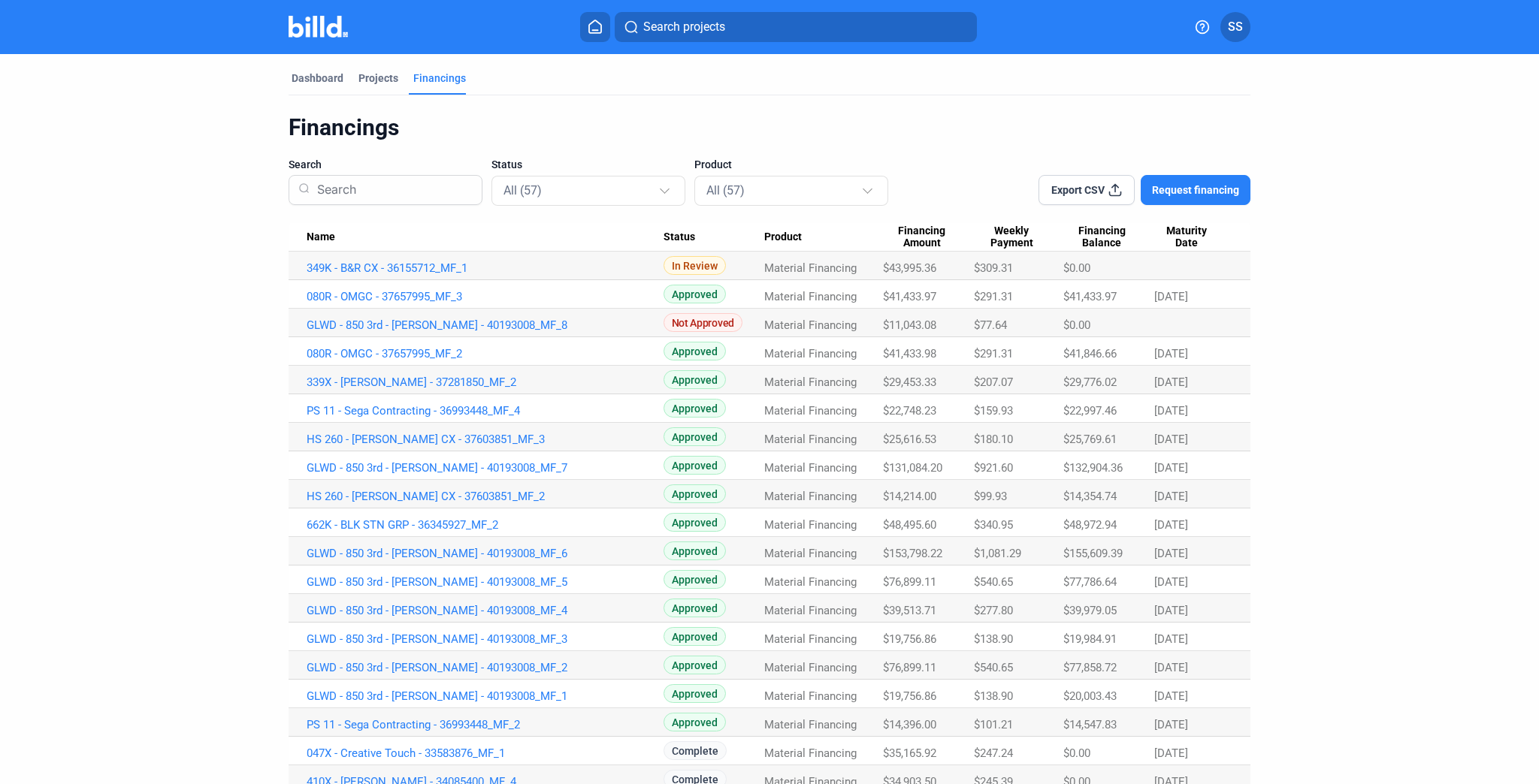
drag, startPoint x: 577, startPoint y: 612, endPoint x: 298, endPoint y: 607, distance: 279.0
click at [298, 607] on td "GLWD - 850 3rd - [PERSON_NAME] - 40193008_MF_4" at bounding box center [476, 608] width 375 height 28
copy link "GLWD - 850 3rd - [PERSON_NAME] - 40193008_MF_4"
drag, startPoint x: 292, startPoint y: 582, endPoint x: 579, endPoint y: 590, distance: 287.1
click at [579, 590] on td "GLWD - 850 3rd - [PERSON_NAME] - 40193008_MF_5" at bounding box center [476, 580] width 375 height 28
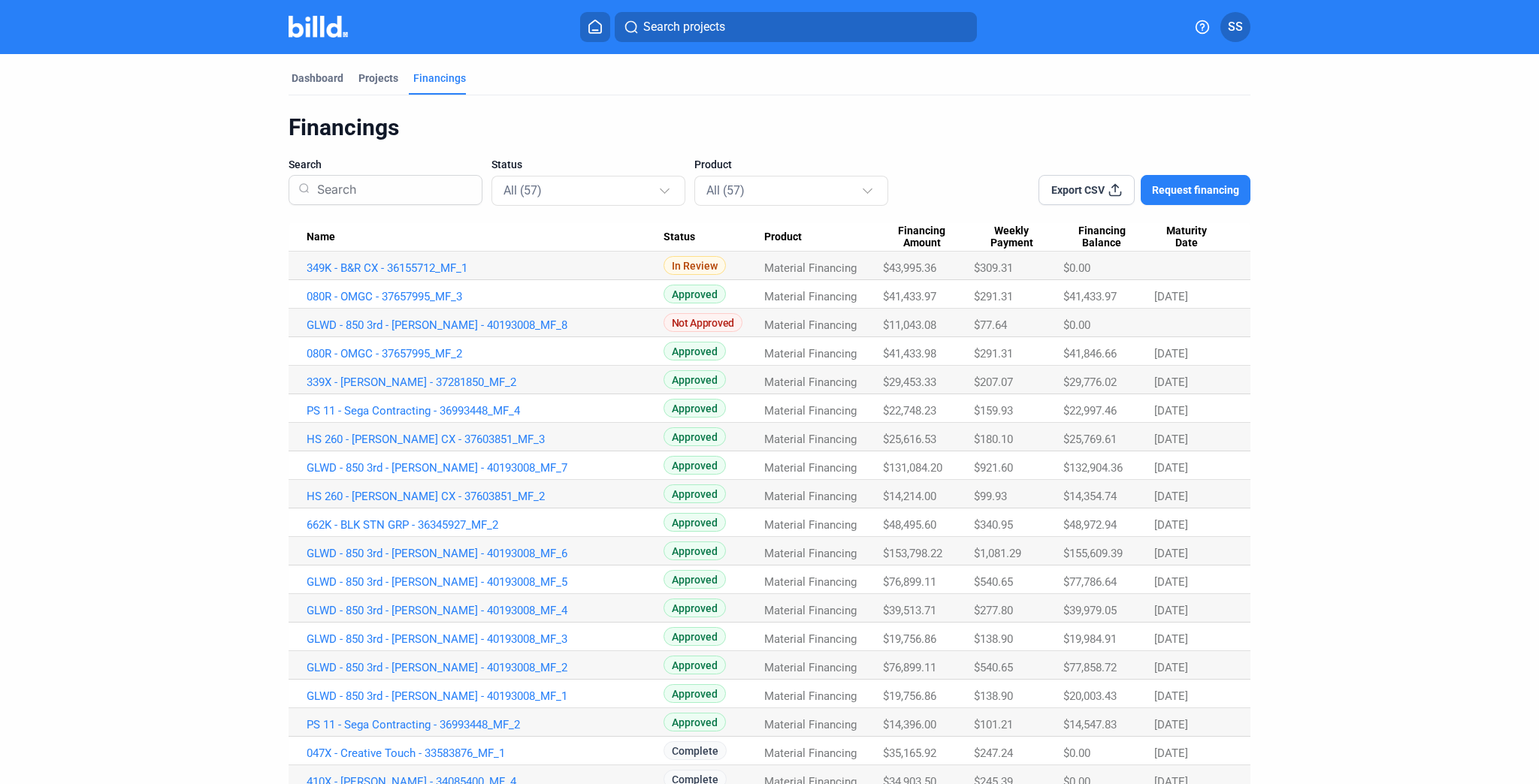
copy link "GLWD - 850 3rd - [PERSON_NAME] - 40193008_MF_5"
click at [905, 580] on span "$76,899.11" at bounding box center [909, 582] width 54 height 13
copy span "$76,899.11"
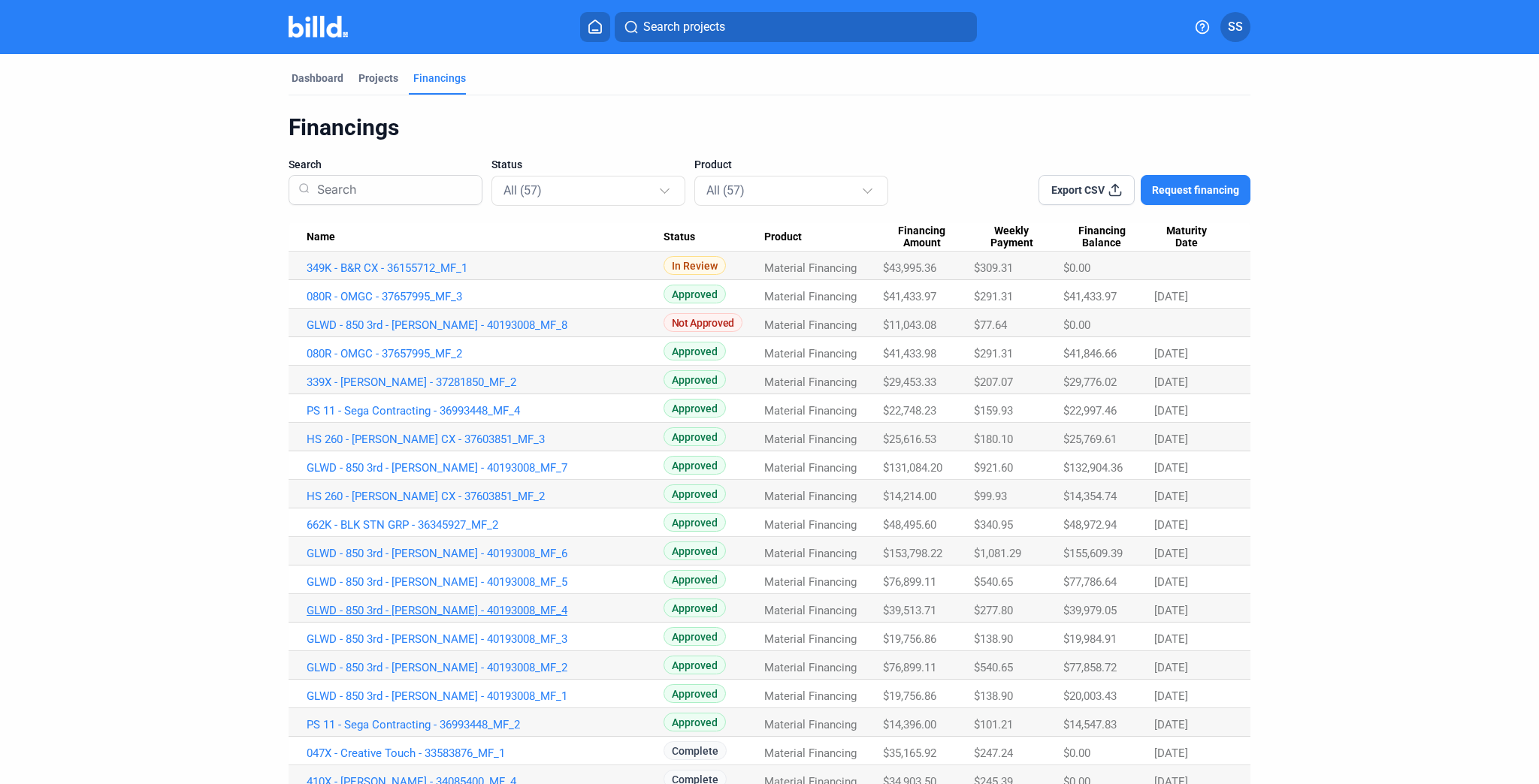
drag, startPoint x: 596, startPoint y: 617, endPoint x: 304, endPoint y: 612, distance: 292.0
click at [306, 612] on link "GLWD - 850 3rd - [PERSON_NAME] - 40193008_MF_4" at bounding box center [484, 610] width 357 height 13
copy link "GLWD - 850 3rd - [PERSON_NAME] - 40193008_MF_4"
click at [910, 606] on span "$39,513.71" at bounding box center [909, 610] width 54 height 13
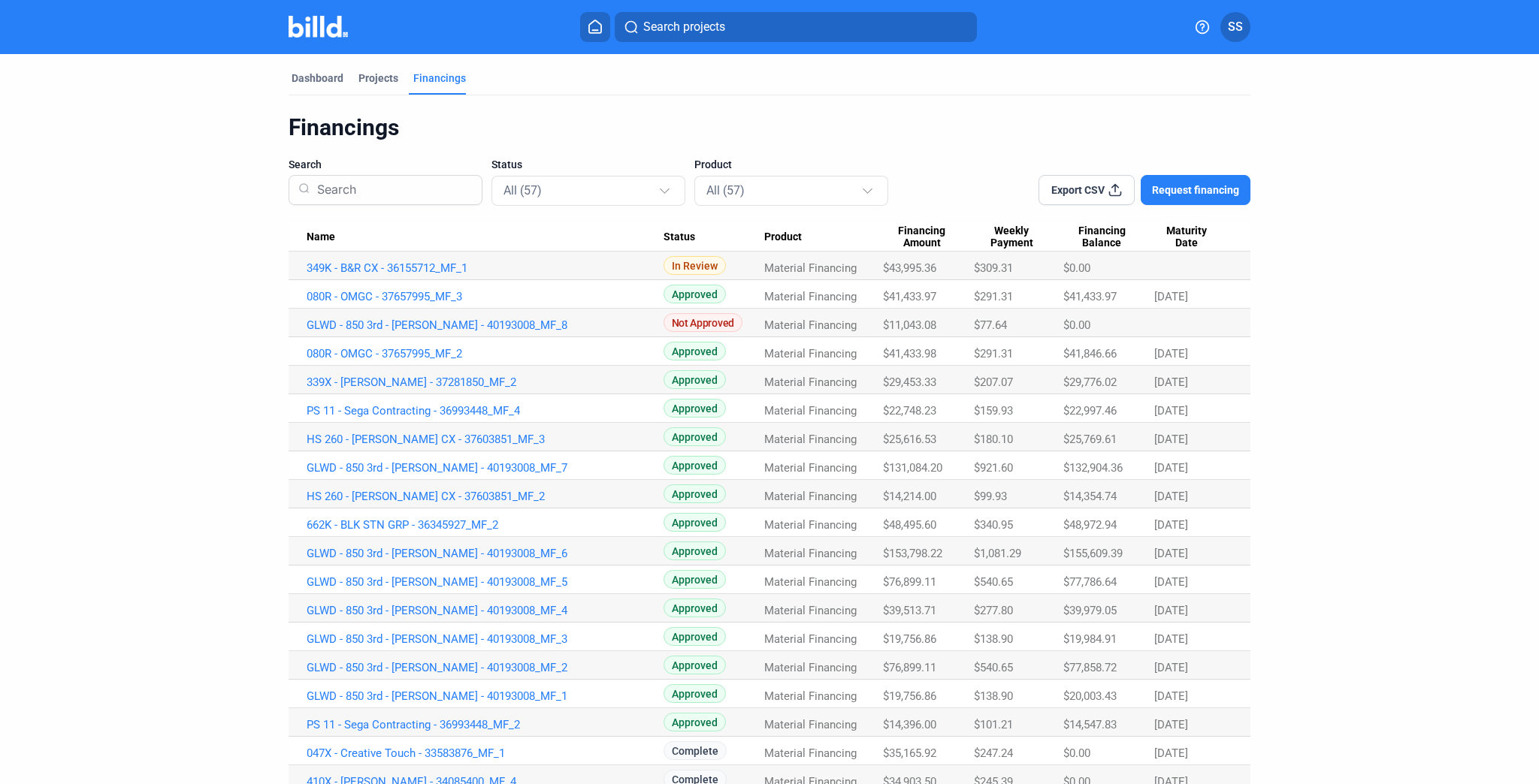
click at [910, 606] on span "$39,513.71" at bounding box center [909, 610] width 54 height 13
copy span "$39,513.71"
click at [1088, 187] on span "Export CSV" at bounding box center [1078, 189] width 54 height 15
